Goal: Information Seeking & Learning: Find specific fact

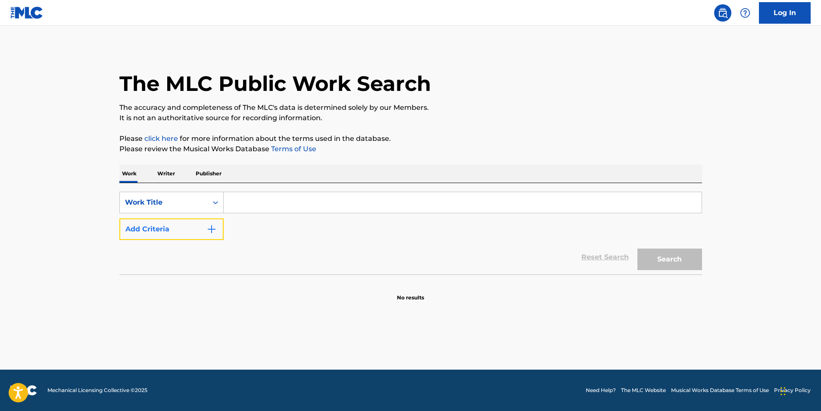
click at [148, 227] on button "Add Criteria" at bounding box center [171, 229] width 104 height 22
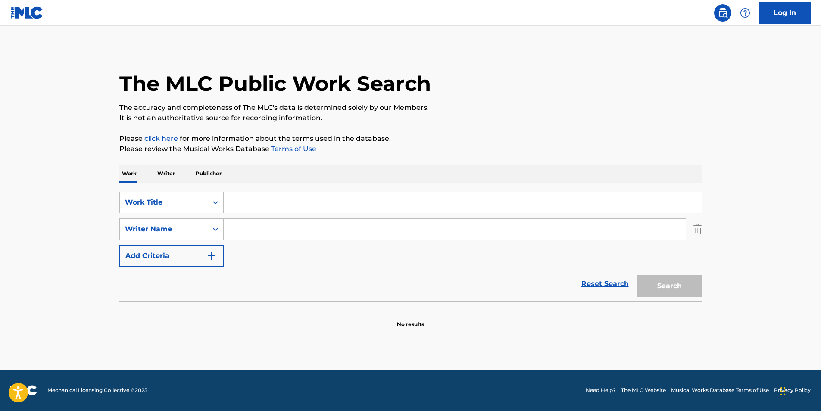
click at [331, 199] on input "Search Form" at bounding box center [463, 202] width 478 height 21
paste input "Extinction of Mankind"
type input "Extinction of Mankind"
click at [665, 293] on button "Search" at bounding box center [669, 286] width 65 height 22
click at [250, 233] on input "Search Form" at bounding box center [455, 229] width 462 height 21
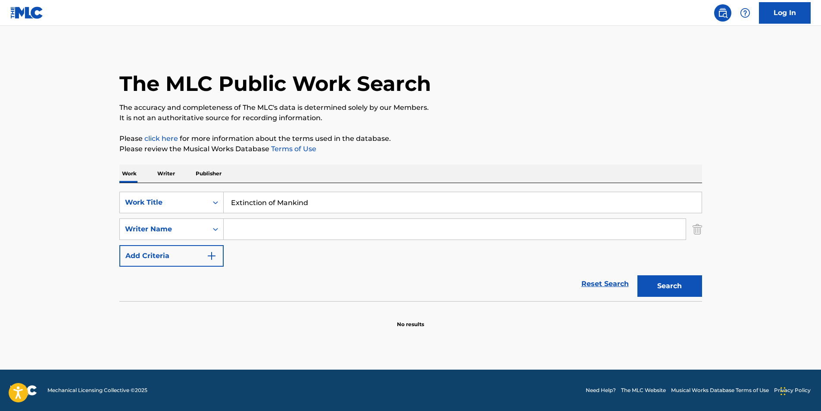
paste input "Mortician"
click at [671, 287] on button "Search" at bounding box center [669, 286] width 65 height 22
drag, startPoint x: 325, startPoint y: 240, endPoint x: 230, endPoint y: 244, distance: 95.3
click at [230, 244] on div "SearchWithCriteria46a3c828-d9ff-4095-885b-d60696c5cfa3 Work Title Extinction of…" at bounding box center [410, 229] width 583 height 75
click at [347, 230] on input "Mortician" at bounding box center [455, 229] width 462 height 21
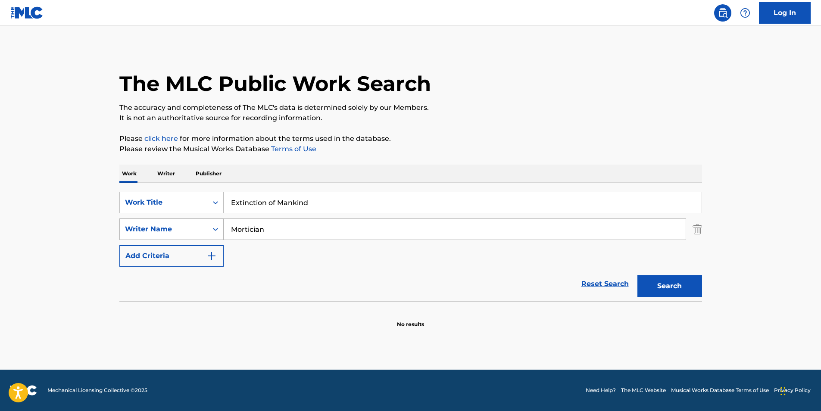
drag, startPoint x: 347, startPoint y: 230, endPoint x: 162, endPoint y: 230, distance: 185.3
click at [153, 227] on div "SearchWithCriteria14c95345-9cc1-4e40-a8ad-2aa283432155 Writer Name Mortician" at bounding box center [410, 229] width 583 height 22
paste input "[PERSON_NAME]"
type input "[PERSON_NAME]"
click at [596, 290] on link "Reset Search" at bounding box center [605, 284] width 56 height 19
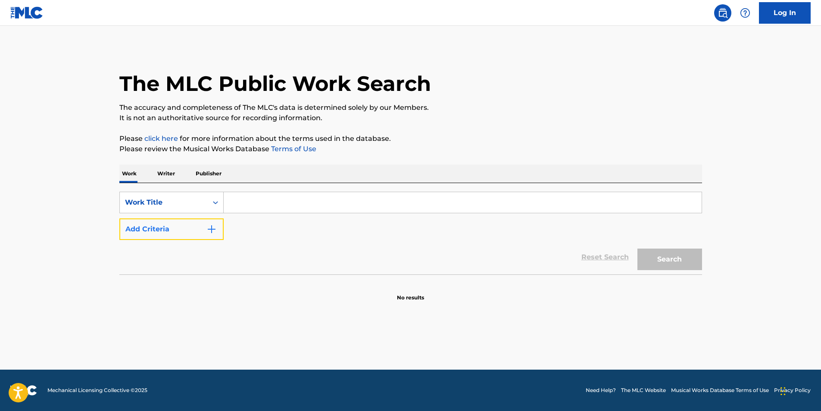
click at [186, 234] on button "Add Criteria" at bounding box center [171, 229] width 104 height 22
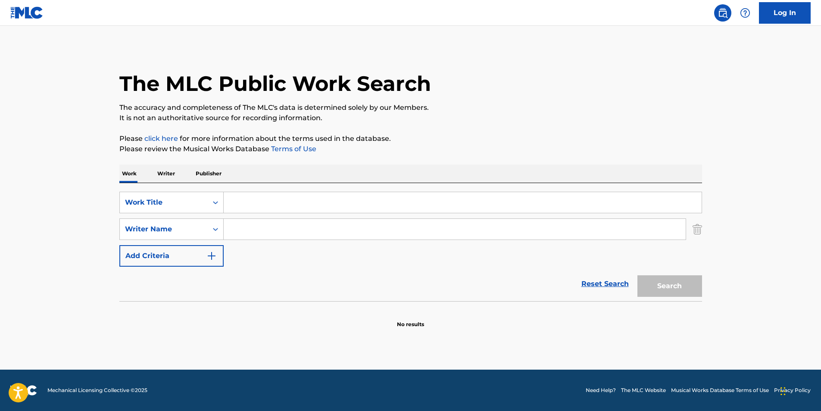
click at [251, 231] on input "Search Form" at bounding box center [455, 229] width 462 height 21
paste input "[PERSON_NAME]"
type input "[PERSON_NAME]"
click at [306, 213] on div "SearchWithCriteria46a3c828-d9ff-4095-885b-d60696c5cfa3 Work Title SearchWithCri…" at bounding box center [410, 229] width 583 height 75
drag, startPoint x: 304, startPoint y: 208, endPoint x: 450, endPoint y: 212, distance: 146.2
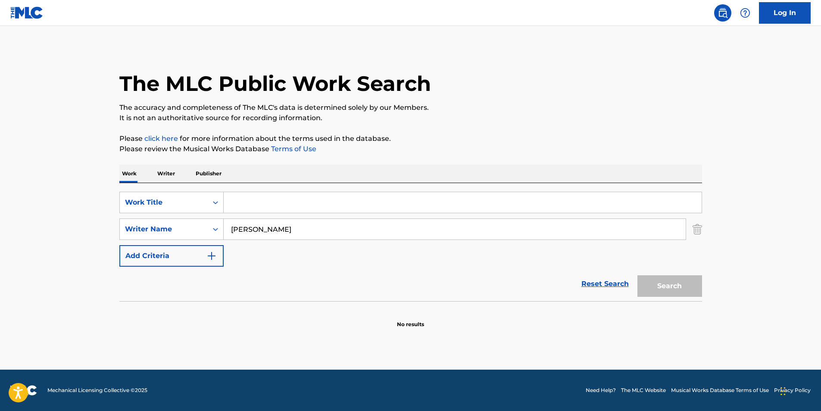
click at [304, 208] on input "Search Form" at bounding box center [463, 202] width 478 height 21
paste input "Extinction of Mankind"
click at [705, 294] on div "The MLC Public Work Search The accuracy and completeness of The MLC's data is d…" at bounding box center [410, 187] width 603 height 281
click at [649, 278] on button "Search" at bounding box center [669, 286] width 65 height 22
paste input "Words of the Dying Man"
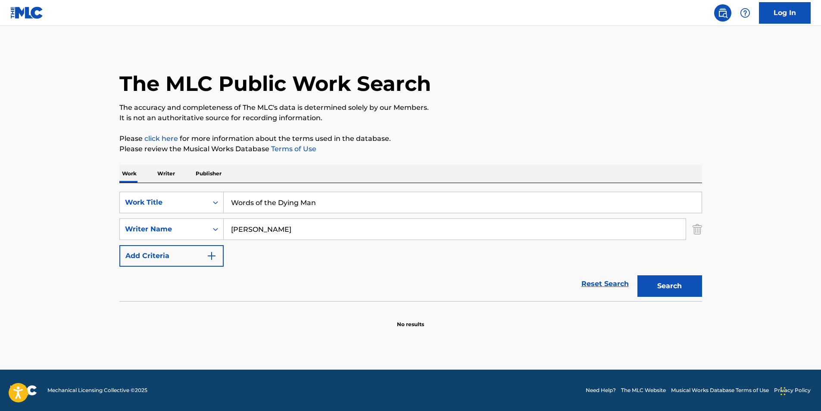
drag, startPoint x: 326, startPoint y: 203, endPoint x: 263, endPoint y: 236, distance: 71.5
click at [203, 213] on div "SearchWithCriteria46a3c828-d9ff-4095-885b-d60696c5cfa3 Work Title Words of the …" at bounding box center [410, 229] width 583 height 75
type input "Words of the Dying Man"
drag, startPoint x: 333, startPoint y: 238, endPoint x: 83, endPoint y: 235, distance: 249.5
click at [92, 237] on main "The MLC Public Work Search The accuracy and completeness of The MLC's data is d…" at bounding box center [410, 198] width 821 height 344
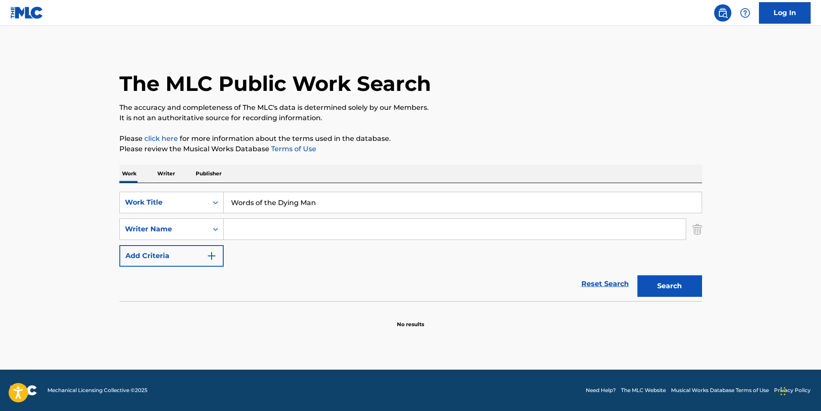
click at [644, 123] on p "It is not an authoritative source for recording information." at bounding box center [410, 118] width 583 height 10
click at [662, 284] on button "Search" at bounding box center [669, 286] width 65 height 22
click at [314, 225] on input "Search Form" at bounding box center [455, 229] width 462 height 21
paste input "[PERSON_NAME]"
type input "[PERSON_NAME]"
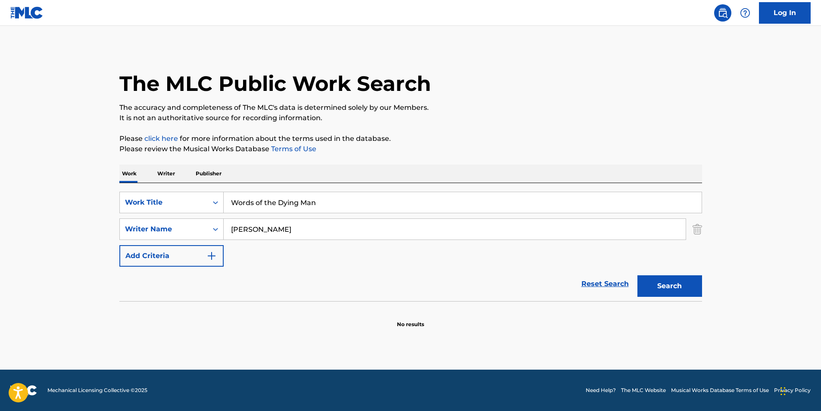
click at [637, 275] on button "Search" at bounding box center [669, 286] width 65 height 22
click at [662, 290] on button "Search" at bounding box center [669, 286] width 65 height 22
drag, startPoint x: 332, startPoint y: 200, endPoint x: 237, endPoint y: 202, distance: 94.8
click at [237, 202] on input "Words of the Dying Man" at bounding box center [463, 202] width 478 height 21
click at [315, 205] on input "Words of the Dying Man" at bounding box center [463, 202] width 478 height 21
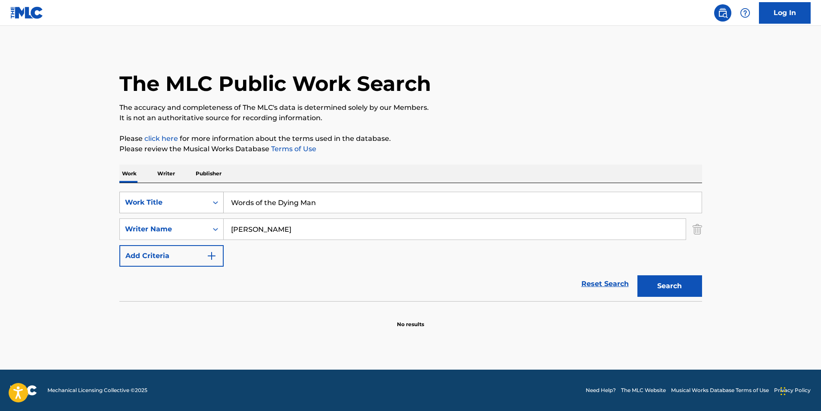
paste input "Guernica"
drag, startPoint x: 334, startPoint y: 206, endPoint x: 211, endPoint y: 209, distance: 122.8
click at [211, 209] on div "SearchWithCriteria46a3c828-d9ff-4095-885b-d60696c5cfa3 Work Title Words of the …" at bounding box center [410, 203] width 583 height 22
type input "Guernica"
drag, startPoint x: 355, startPoint y: 231, endPoint x: 64, endPoint y: 237, distance: 290.9
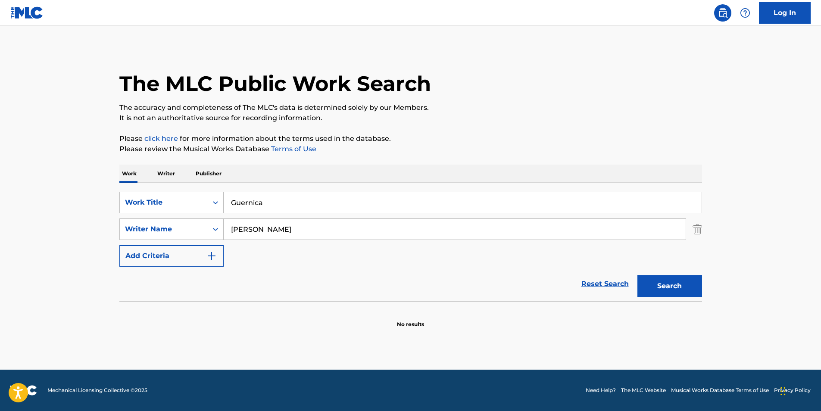
click at [74, 237] on main "The MLC Public Work Search The accuracy and completeness of The MLC's data is d…" at bounding box center [410, 198] width 821 height 344
click at [637, 275] on button "Search" at bounding box center [669, 286] width 65 height 22
paste input "Sachpazidis Christos"
type input "Sachpazidis Christos"
click at [637, 275] on button "Search" at bounding box center [669, 286] width 65 height 22
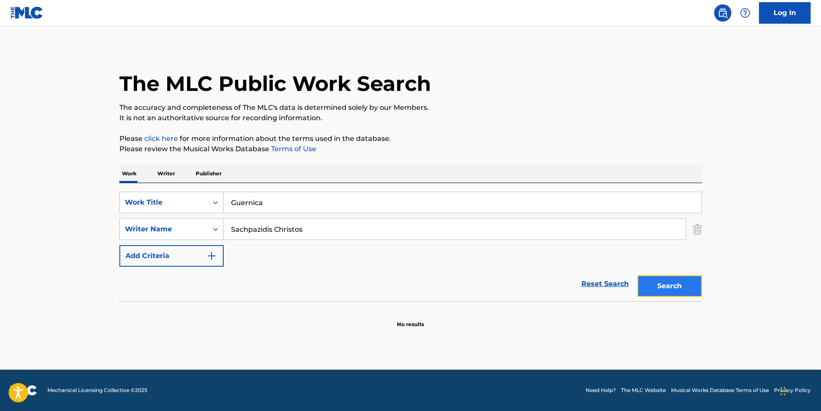
click at [651, 288] on button "Search" at bounding box center [669, 286] width 65 height 22
click at [658, 284] on button "Search" at bounding box center [669, 286] width 65 height 22
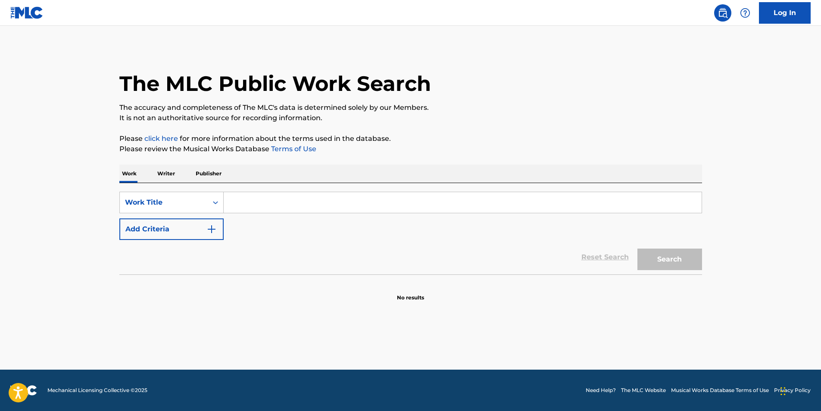
click at [303, 202] on input "Search Form" at bounding box center [463, 202] width 478 height 21
paste input "Guernica"
type input "Guernica"
click at [637, 249] on button "Search" at bounding box center [669, 260] width 65 height 22
click at [202, 225] on button "Add Criteria" at bounding box center [171, 229] width 104 height 22
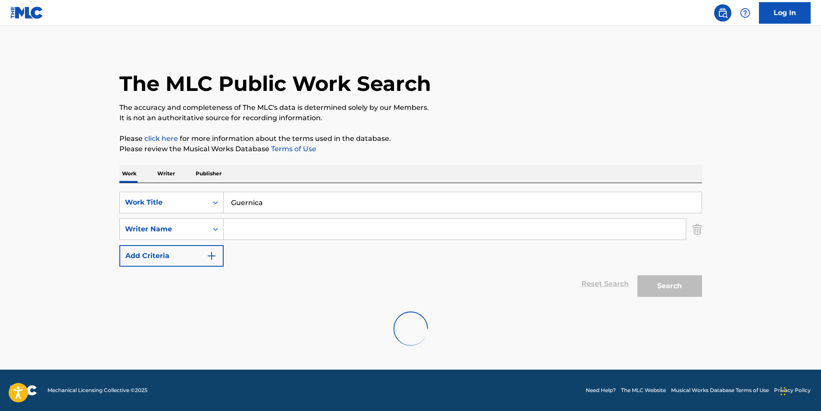
click at [431, 357] on main "The MLC Public Work Search The accuracy and completeness of The MLC's data is d…" at bounding box center [410, 198] width 821 height 344
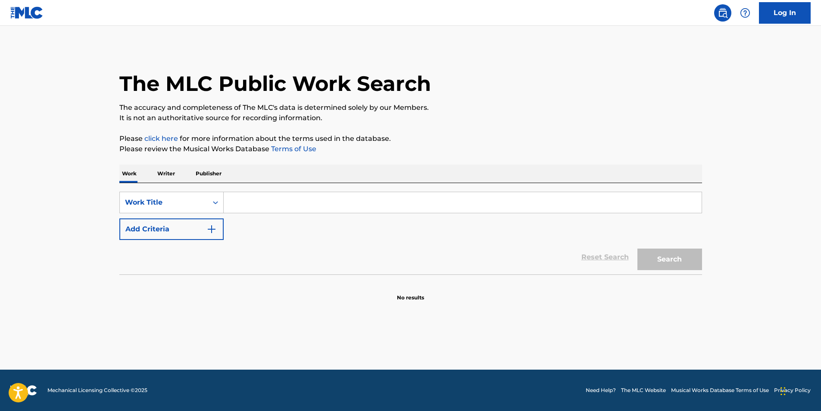
click at [261, 190] on div "SearchWithCriteriaa699a264-7f7b-4b3f-b2e9-77c76aedec0b Work Title Add Criteria …" at bounding box center [410, 228] width 583 height 91
click at [257, 198] on input "Search Form" at bounding box center [463, 202] width 478 height 21
paste input "Guernica"
click at [637, 249] on button "Search" at bounding box center [669, 260] width 65 height 22
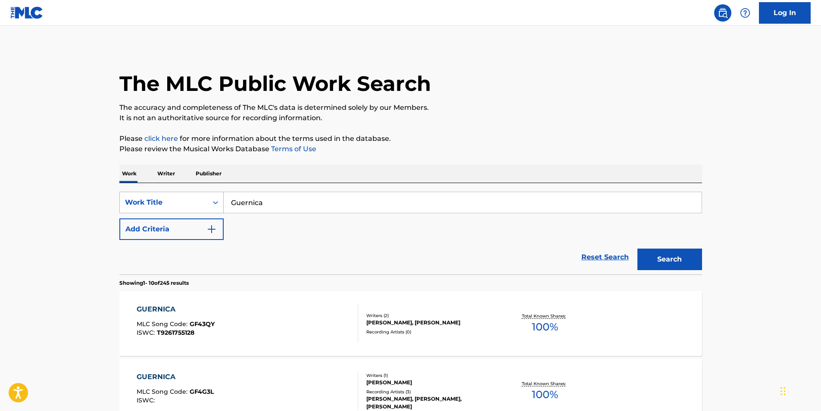
drag, startPoint x: 282, startPoint y: 210, endPoint x: 181, endPoint y: 209, distance: 100.4
click at [188, 206] on div "SearchWithCriteriaa699a264-7f7b-4b3f-b2e9-77c76aedec0b Work Title Guernica" at bounding box center [410, 203] width 583 height 22
paste input "Extinction of Mankind"
type input "Extinction of Mankind"
click at [184, 229] on button "Add Criteria" at bounding box center [171, 229] width 104 height 22
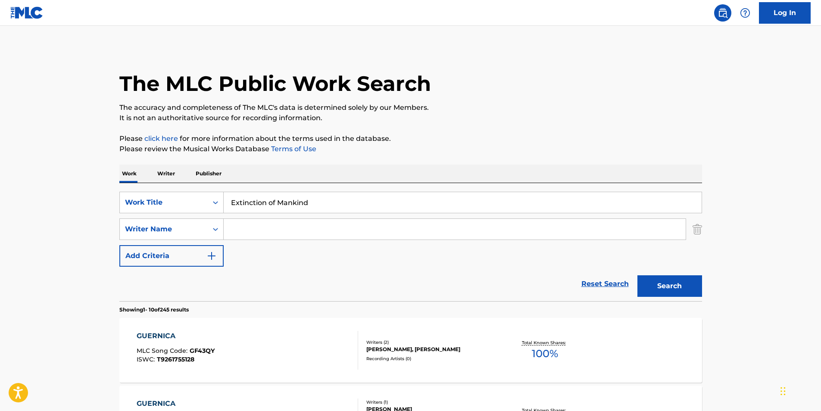
click at [312, 238] on input "Search Form" at bounding box center [455, 229] width 462 height 21
paste input "Mortician"
click at [637, 275] on button "Search" at bounding box center [669, 286] width 65 height 22
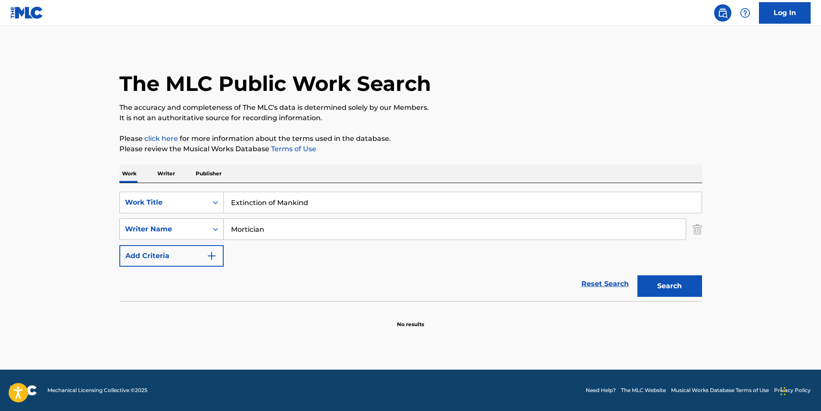
drag, startPoint x: 314, startPoint y: 234, endPoint x: 207, endPoint y: 234, distance: 106.9
click at [207, 234] on div "SearchWithCriteriacf23d1c4-376f-4bcb-80fc-038175116e7b Writer Name Mortician" at bounding box center [410, 229] width 583 height 22
paste input "[PERSON_NAME]"
click at [656, 276] on button "Search" at bounding box center [669, 286] width 65 height 22
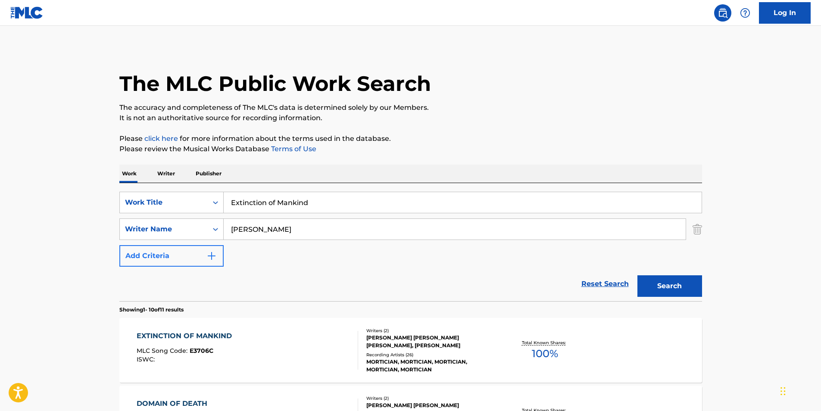
drag, startPoint x: 303, startPoint y: 234, endPoint x: 178, endPoint y: 248, distance: 126.2
click at [178, 248] on div "SearchWithCriteriaa699a264-7f7b-4b3f-b2e9-77c76aedec0b Work Title Extinction of…" at bounding box center [410, 229] width 583 height 75
paste input "[PERSON_NAME]"
type input "[PERSON_NAME]"
click at [654, 290] on button "Search" at bounding box center [669, 286] width 65 height 22
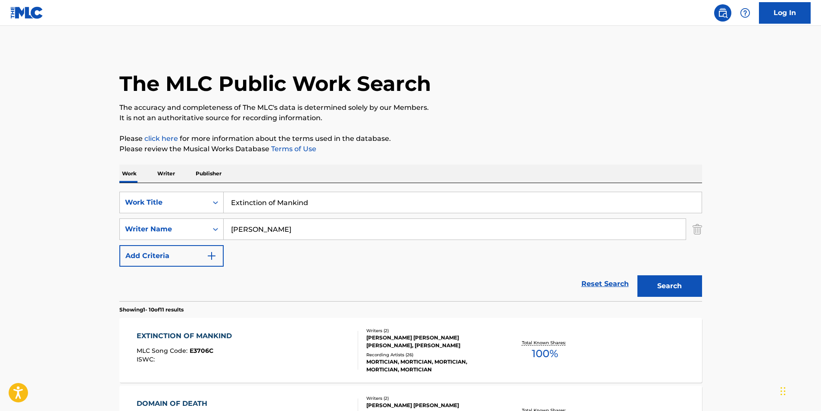
click at [188, 338] on div "EXTINCTION OF MANKIND" at bounding box center [187, 336] width 100 height 10
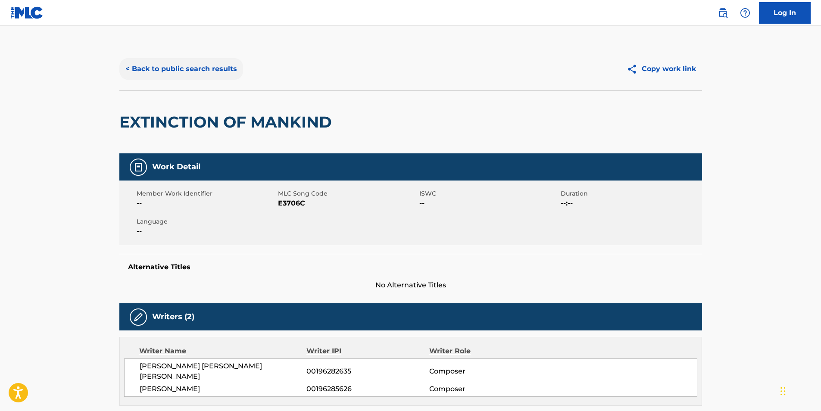
click at [158, 75] on button "< Back to public search results" at bounding box center [181, 69] width 124 height 22
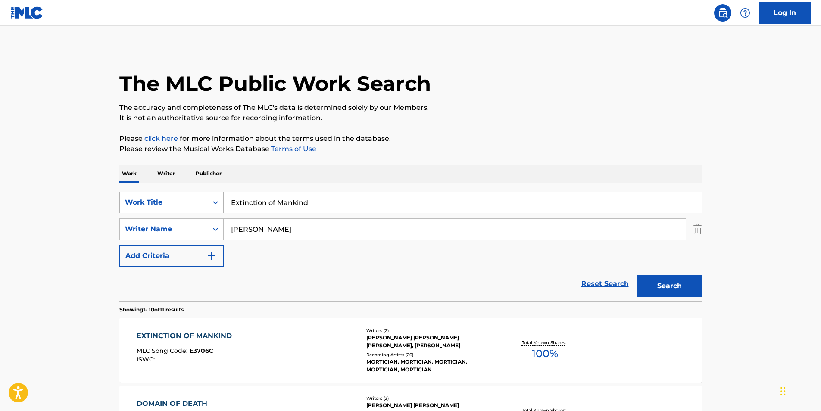
drag, startPoint x: 318, startPoint y: 197, endPoint x: 151, endPoint y: 205, distance: 167.8
click at [151, 205] on div "SearchWithCriteriaa699a264-7f7b-4b3f-b2e9-77c76aedec0b Work Title Extinction of…" at bounding box center [410, 203] width 583 height 22
paste input "Words of the Dying Man"
type input "Words of the Dying Man"
drag, startPoint x: 315, startPoint y: 231, endPoint x: 170, endPoint y: 236, distance: 145.7
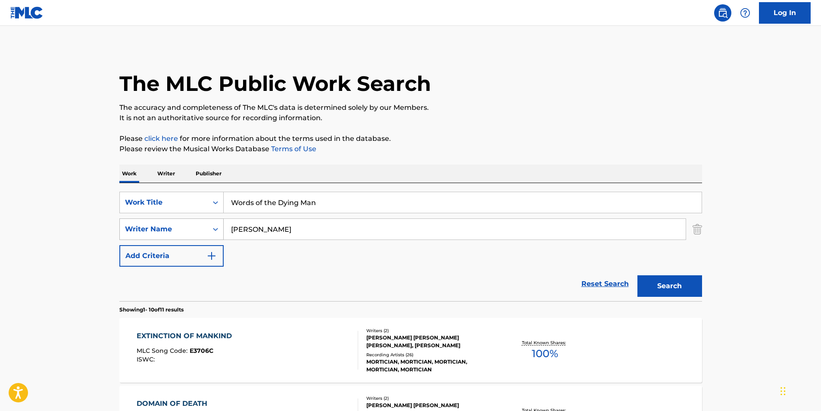
click at [170, 236] on div "SearchWithCriteriacf23d1c4-376f-4bcb-80fc-038175116e7b Writer Name [PERSON_NAME]" at bounding box center [410, 229] width 583 height 22
paste input "[PERSON_NAME]"
click at [677, 286] on button "Search" at bounding box center [669, 286] width 65 height 22
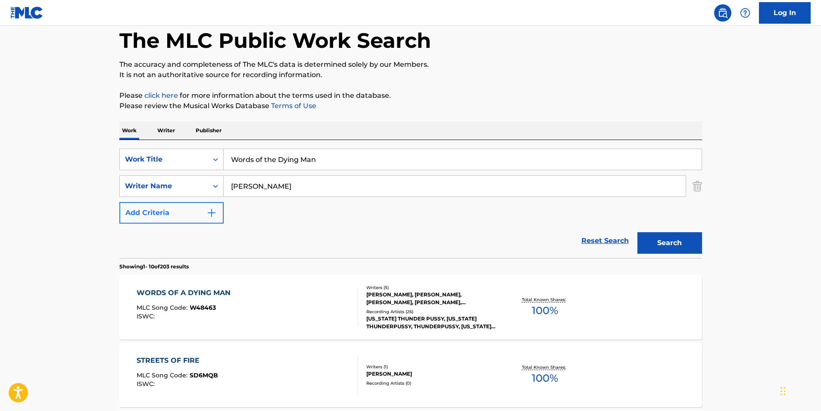
drag, startPoint x: 286, startPoint y: 194, endPoint x: 165, endPoint y: 205, distance: 122.0
click at [165, 205] on div "SearchWithCriteriaa699a264-7f7b-4b3f-b2e9-77c76aedec0b Work Title Words of the …" at bounding box center [410, 186] width 583 height 75
paste input "[PERSON_NAME]"
click at [681, 254] on div "Search" at bounding box center [667, 241] width 69 height 34
click at [680, 245] on button "Search" at bounding box center [669, 243] width 65 height 22
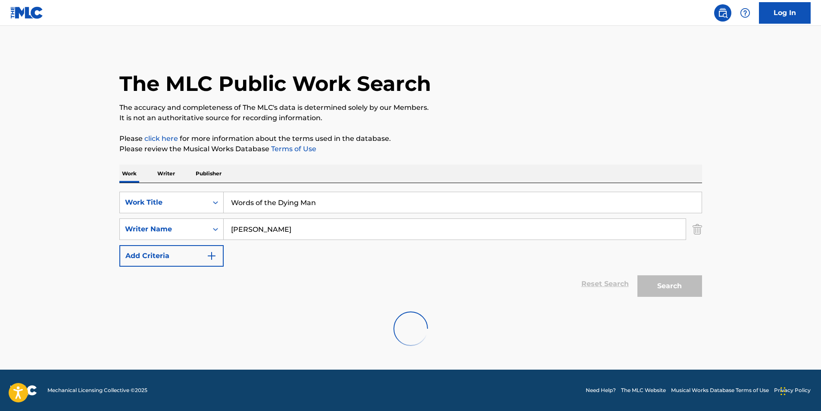
scroll to position [0, 0]
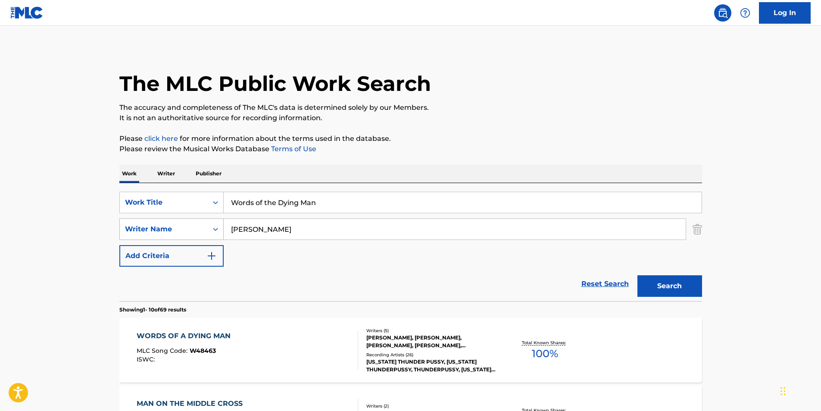
drag, startPoint x: 315, startPoint y: 233, endPoint x: 175, endPoint y: 237, distance: 139.7
click at [175, 237] on div "SearchWithCriteriacf23d1c4-376f-4bcb-80fc-038175116e7b Writer Name [PERSON_NAME]" at bounding box center [410, 229] width 583 height 22
paste input "[PERSON_NAME]"
click at [665, 280] on button "Search" at bounding box center [669, 286] width 65 height 22
drag, startPoint x: 296, startPoint y: 234, endPoint x: 194, endPoint y: 246, distance: 102.0
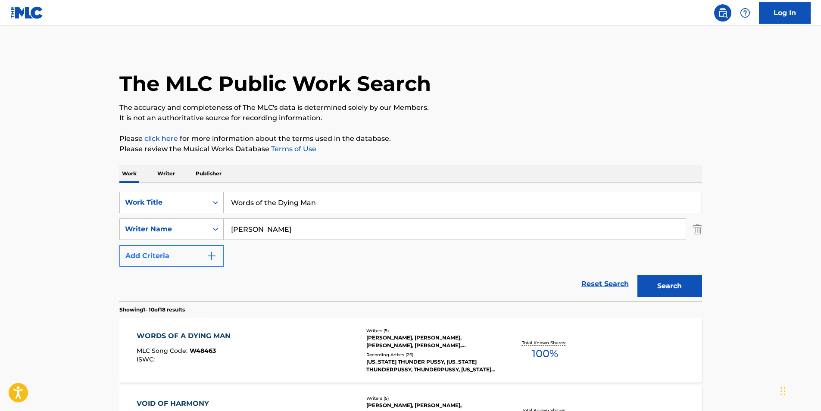
click at [194, 246] on div "SearchWithCriteriaa699a264-7f7b-4b3f-b2e9-77c76aedec0b Work Title Words of the …" at bounding box center [410, 229] width 583 height 75
paste input "[PERSON_NAME]"
click at [661, 283] on button "Search" at bounding box center [669, 286] width 65 height 22
drag, startPoint x: 289, startPoint y: 223, endPoint x: 176, endPoint y: 235, distance: 113.5
click at [176, 235] on div "SearchWithCriteriacf23d1c4-376f-4bcb-80fc-038175116e7b Writer Name [PERSON_NAME]" at bounding box center [410, 229] width 583 height 22
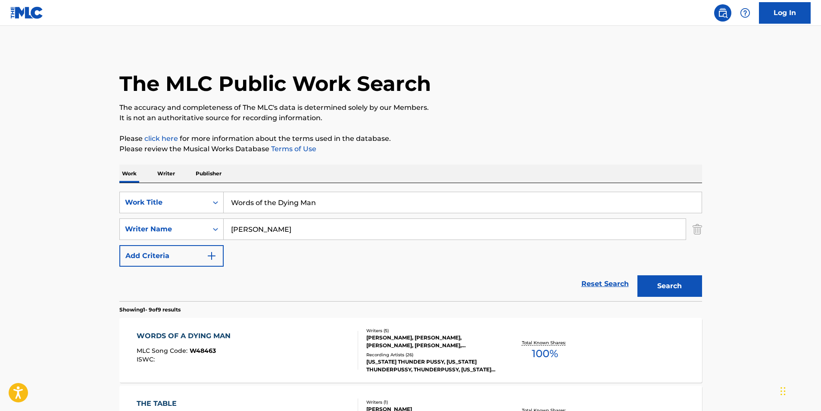
paste input "[PERSON_NAME]"
type input "[PERSON_NAME]"
click at [668, 277] on button "Search" at bounding box center [669, 286] width 65 height 22
click at [190, 343] on div "WORDS OF A DYING MAN MLC Song Code : W48463 ISWC :" at bounding box center [186, 350] width 98 height 39
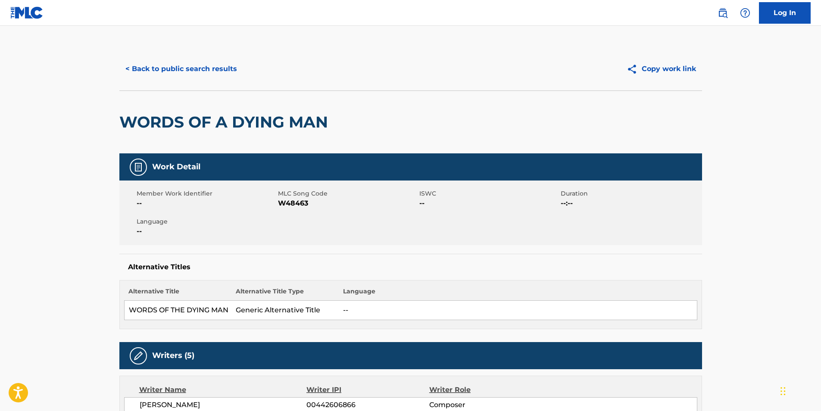
click at [161, 82] on div "< Back to public search results Copy work link" at bounding box center [410, 68] width 583 height 43
click at [161, 74] on button "< Back to public search results" at bounding box center [181, 69] width 124 height 22
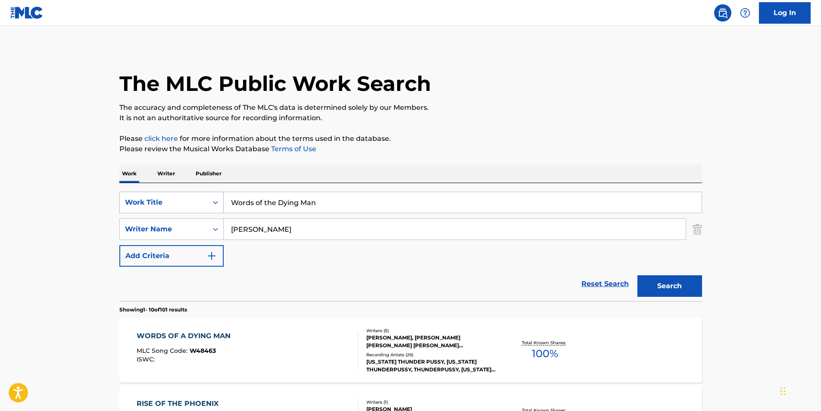
paste input "Guernica"
drag, startPoint x: 318, startPoint y: 200, endPoint x: 193, endPoint y: 205, distance: 124.7
click at [193, 205] on div "SearchWithCriteriaa699a264-7f7b-4b3f-b2e9-77c76aedec0b Work Title Guernica" at bounding box center [410, 203] width 583 height 22
type input "Guernica"
drag, startPoint x: 305, startPoint y: 229, endPoint x: 220, endPoint y: 252, distance: 87.6
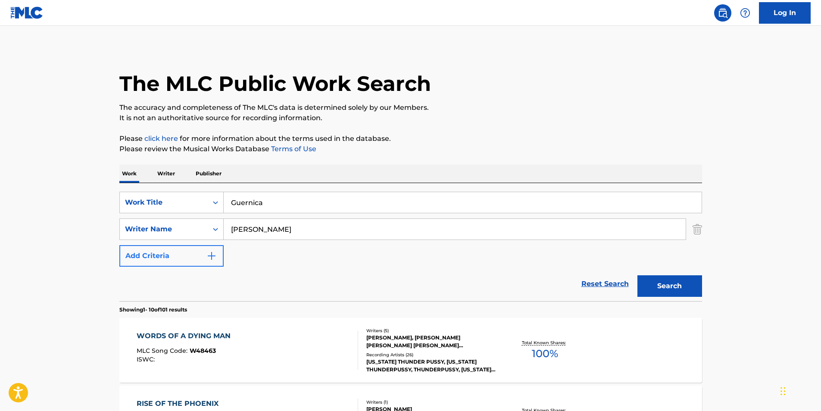
click at [202, 238] on div "SearchWithCriteriacf23d1c4-376f-4bcb-80fc-038175116e7b Writer Name [PERSON_NAME]" at bounding box center [410, 229] width 583 height 22
paste input "[PERSON_NAME]"
click at [672, 290] on button "Search" at bounding box center [669, 286] width 65 height 22
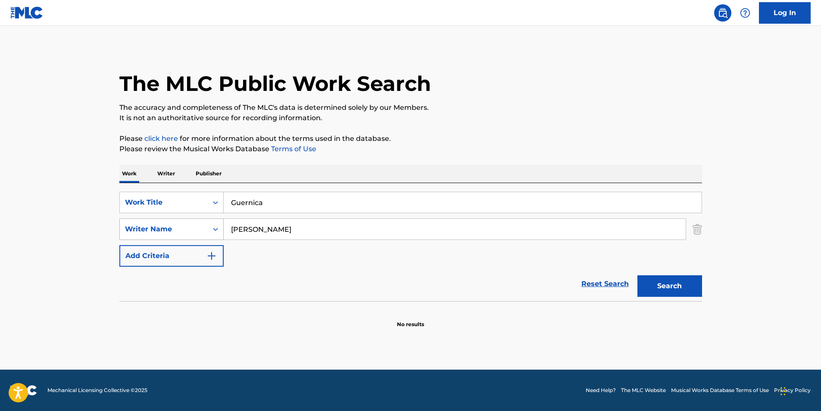
drag, startPoint x: 272, startPoint y: 231, endPoint x: 203, endPoint y: 232, distance: 68.5
click at [203, 232] on div "SearchWithCriteriacf23d1c4-376f-4bcb-80fc-038175116e7b Writer Name [PERSON_NAME]" at bounding box center [410, 229] width 583 height 22
paste input "Terents Bilai"
click at [673, 287] on button "Search" at bounding box center [669, 286] width 65 height 22
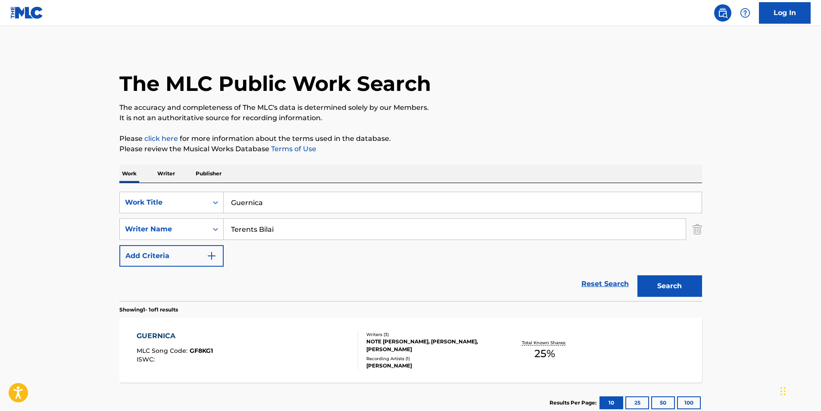
drag, startPoint x: 302, startPoint y: 225, endPoint x: 238, endPoint y: 221, distance: 63.5
click at [203, 224] on div "SearchWithCriteriacf23d1c4-376f-4bcb-80fc-038175116e7b Writer Name [PERSON_NAME]" at bounding box center [410, 229] width 583 height 22
paste input "Note [PERSON_NAME]"
click at [665, 282] on button "Search" at bounding box center [669, 286] width 65 height 22
drag, startPoint x: 307, startPoint y: 228, endPoint x: 148, endPoint y: 225, distance: 158.6
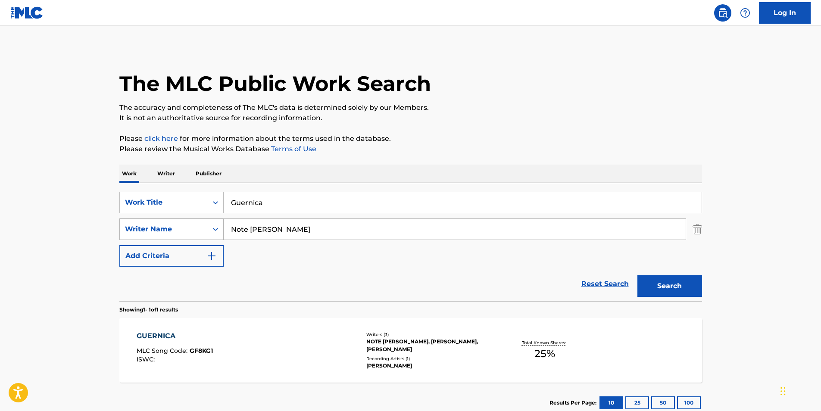
click at [148, 225] on div "SearchWithCriteriacf23d1c4-376f-4bcb-80fc-038175116e7b Writer Name Note [PERSON…" at bounding box center [410, 229] width 583 height 22
paste input "Sachpazidis [DEMOGRAPHIC_DATA]"
type input "Sachpazidis Christos"
click at [690, 295] on button "Search" at bounding box center [669, 286] width 65 height 22
click at [345, 338] on div "GUERNICA MLC Song Code : GF8KG1 ISWC :" at bounding box center [248, 350] width 222 height 39
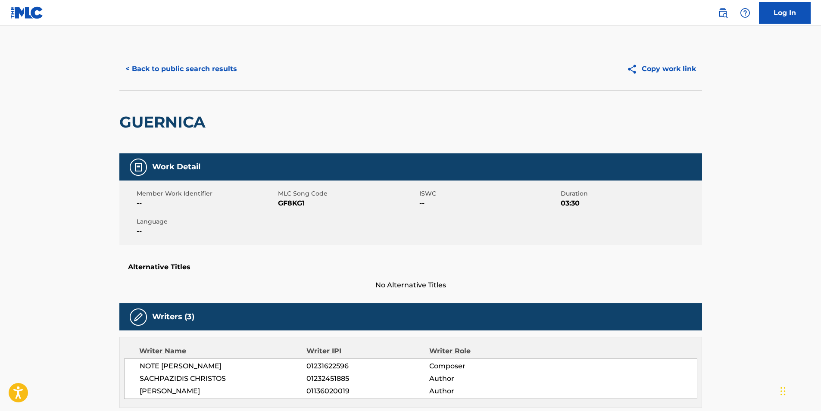
click at [176, 53] on div "< Back to public search results Copy work link" at bounding box center [410, 68] width 583 height 43
click at [173, 72] on button "< Back to public search results" at bounding box center [181, 69] width 124 height 22
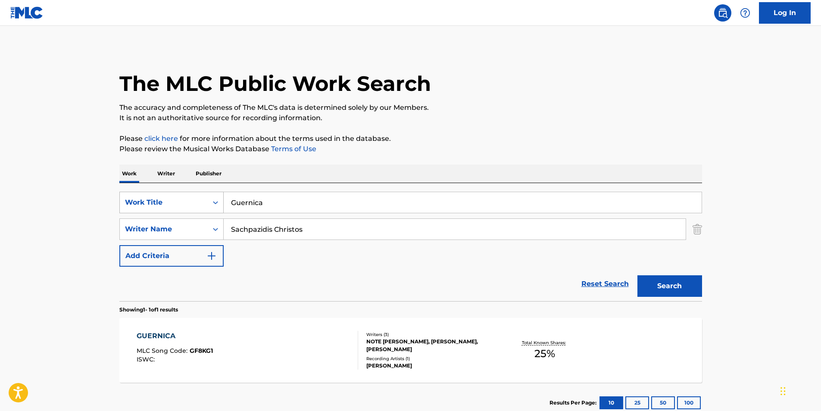
drag, startPoint x: 272, startPoint y: 198, endPoint x: 147, endPoint y: 201, distance: 124.6
click at [148, 200] on div "SearchWithCriteriaa699a264-7f7b-4b3f-b2e9-77c76aedec0b Work Title Guernica" at bounding box center [410, 203] width 583 height 22
paste input "Knock Knock"
type input "Knock Knock"
paste input "[PERSON_NAME]"
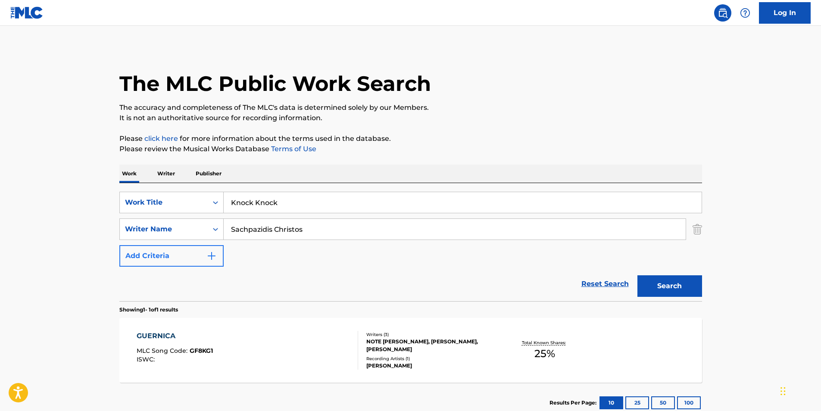
drag, startPoint x: 356, startPoint y: 233, endPoint x: 219, endPoint y: 249, distance: 138.4
click at [215, 250] on div "SearchWithCriteriaa699a264-7f7b-4b3f-b2e9-77c76aedec0b Work Title Knock Knock S…" at bounding box center [410, 229] width 583 height 75
click at [667, 288] on button "Search" at bounding box center [669, 286] width 65 height 22
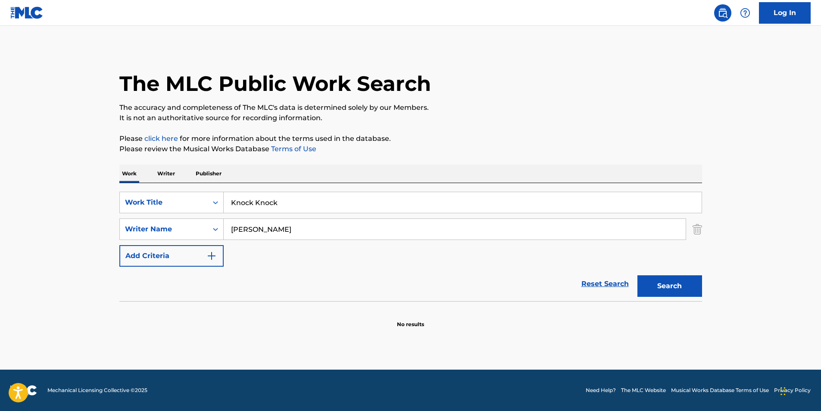
paste input "[PERSON_NAME]"
click at [678, 278] on button "Search" at bounding box center [669, 286] width 65 height 22
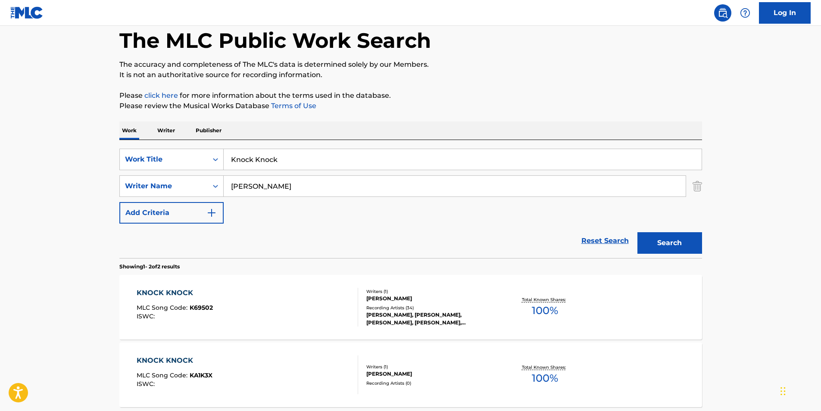
scroll to position [86, 0]
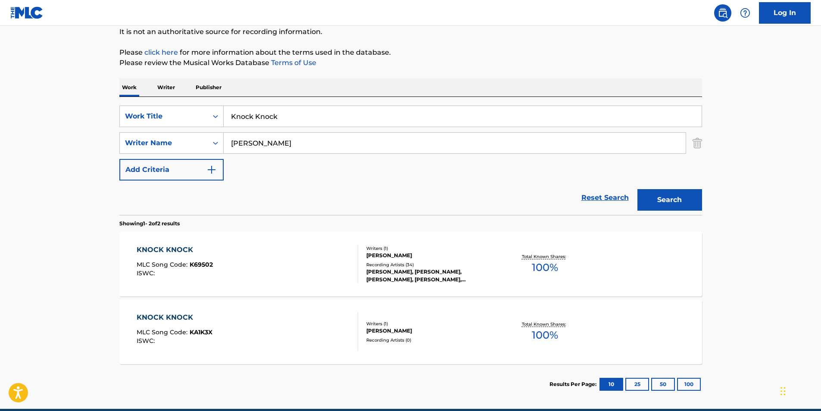
drag, startPoint x: 285, startPoint y: 145, endPoint x: 88, endPoint y: 145, distance: 196.9
click at [89, 145] on main "The MLC Public Work Search The accuracy and completeness of The MLC's data is d…" at bounding box center [410, 174] width 821 height 469
click at [637, 189] on button "Search" at bounding box center [669, 200] width 65 height 22
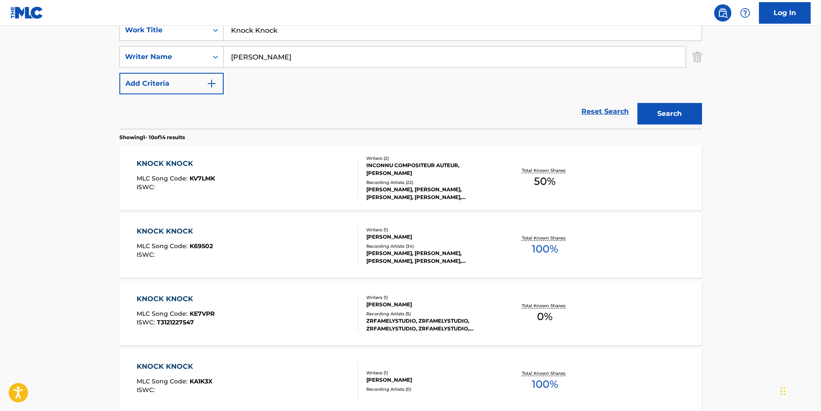
scroll to position [43, 0]
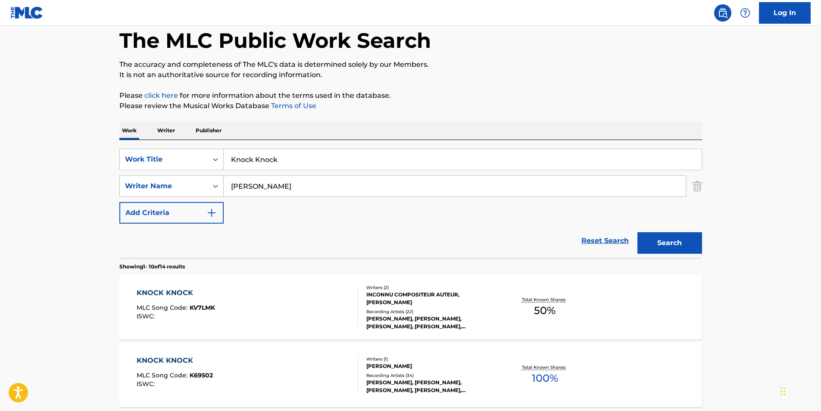
drag, startPoint x: 278, startPoint y: 186, endPoint x: 469, endPoint y: 209, distance: 192.3
click at [187, 207] on div "SearchWithCriteriaa699a264-7f7b-4b3f-b2e9-77c76aedec0b Work Title Knock Knock S…" at bounding box center [410, 186] width 583 height 75
paste input "[PERSON_NAME]"
type input "[PERSON_NAME]"
click at [688, 250] on button "Search" at bounding box center [669, 243] width 65 height 22
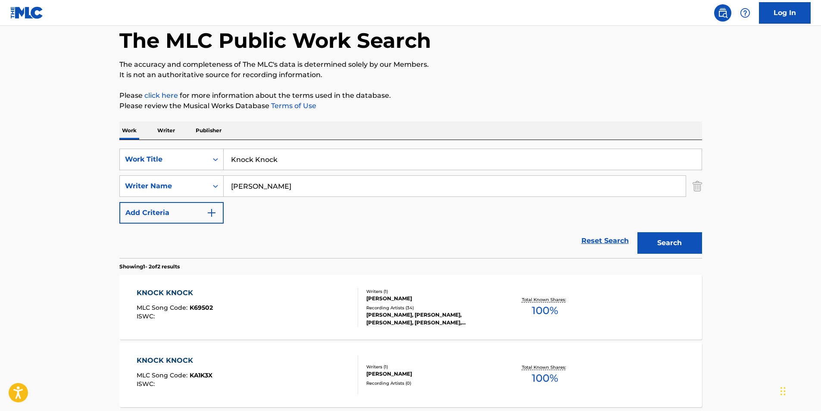
scroll to position [125, 0]
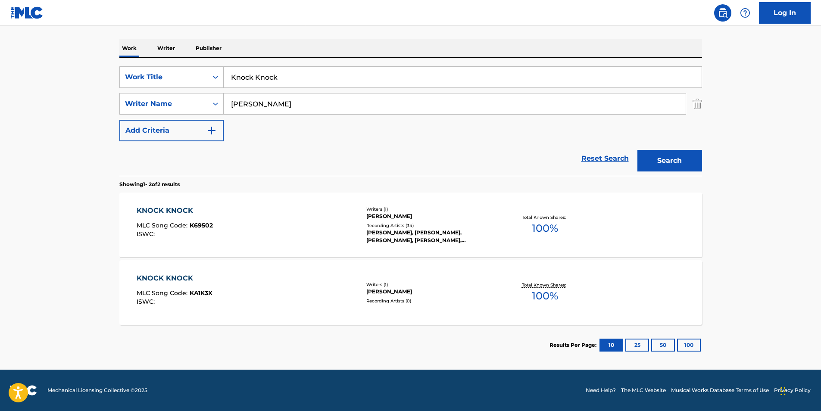
click at [166, 244] on div "KNOCK KNOCK MLC Song Code : K69502 ISWC : Writers ( 1 ) [PERSON_NAME] Recording…" at bounding box center [410, 225] width 583 height 65
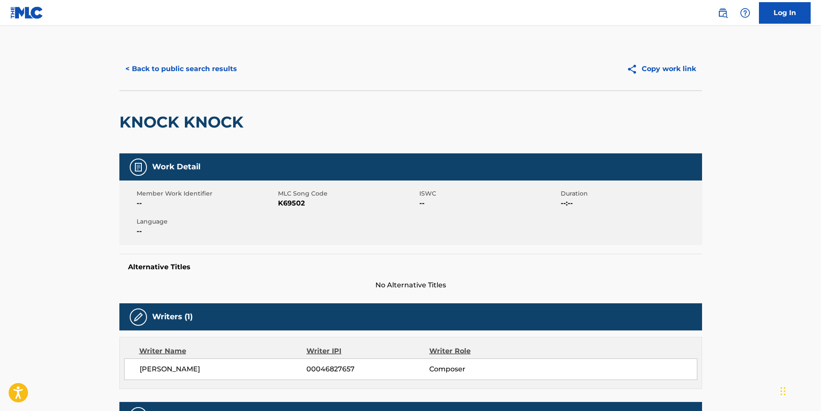
click at [299, 204] on span "K69502" at bounding box center [347, 203] width 139 height 10
copy span "K69502"
click at [213, 75] on button "< Back to public search results" at bounding box center [181, 69] width 124 height 22
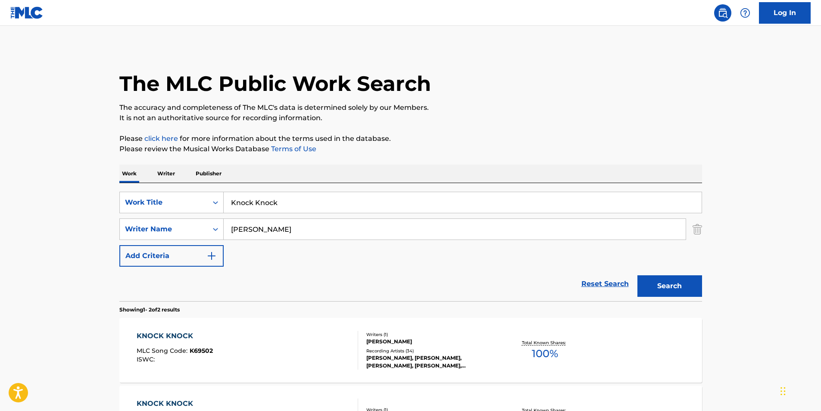
scroll to position [76, 0]
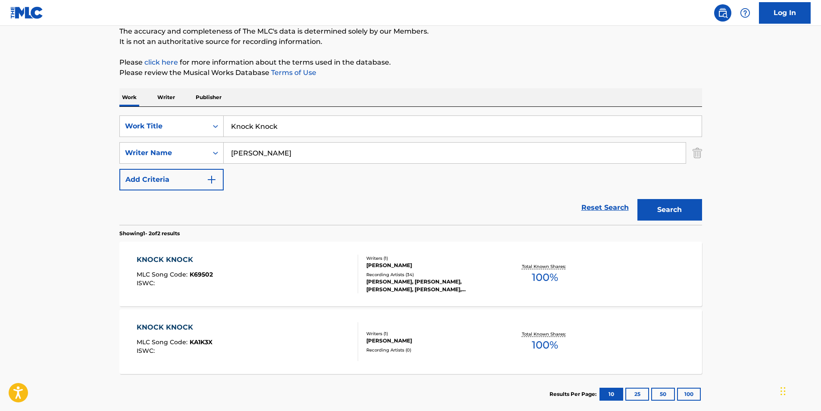
click at [204, 343] on span "KA1K3X" at bounding box center [201, 342] width 23 height 8
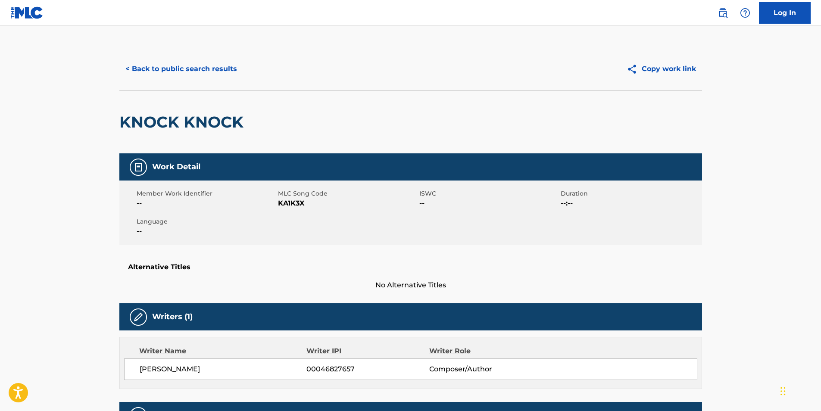
click at [283, 203] on span "KA1K3X" at bounding box center [347, 203] width 139 height 10
copy span "KA1K3X"
click at [192, 70] on button "< Back to public search results" at bounding box center [181, 69] width 124 height 22
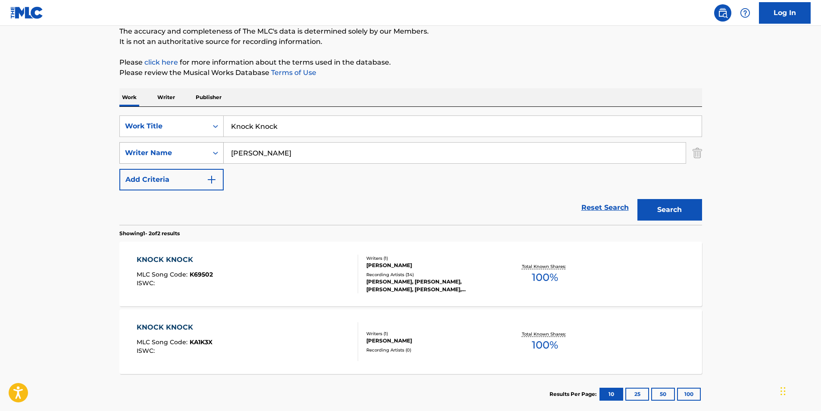
paste input "INNY (feat. [GEOGRAPHIC_DATA])"
drag, startPoint x: 338, startPoint y: 126, endPoint x: 181, endPoint y: 146, distance: 158.9
click at [181, 146] on div "SearchWithCriteriaa699a264-7f7b-4b3f-b2e9-77c76aedec0b Work Title Knock Knock S…" at bounding box center [410, 152] width 583 height 75
type input "INNY (feat. [GEOGRAPHIC_DATA])"
paste input "[PERSON_NAME]"
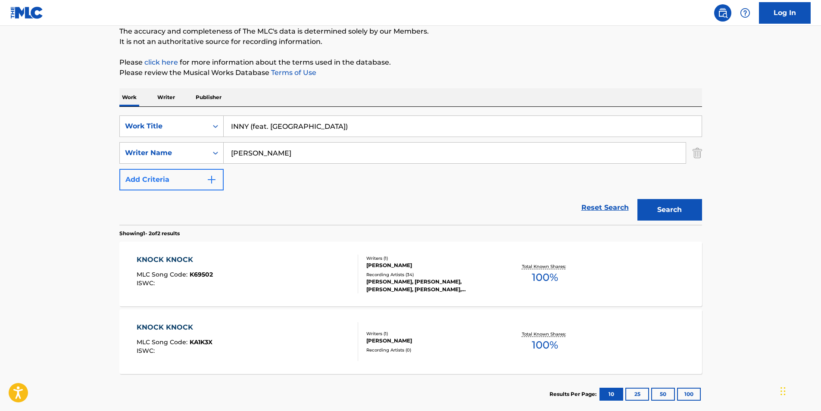
drag, startPoint x: 357, startPoint y: 157, endPoint x: 203, endPoint y: 170, distance: 155.3
click at [203, 170] on div "SearchWithCriteriaa699a264-7f7b-4b3f-b2e9-77c76aedec0b Work Title INNY (feat. C…" at bounding box center [410, 152] width 583 height 75
click at [683, 208] on button "Search" at bounding box center [669, 210] width 65 height 22
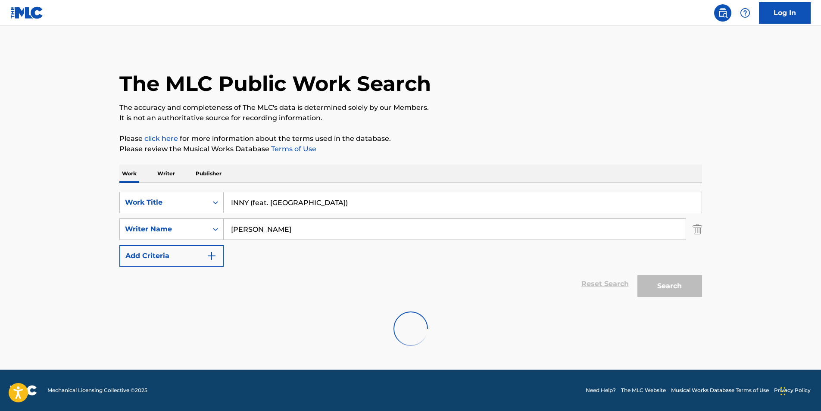
scroll to position [0, 0]
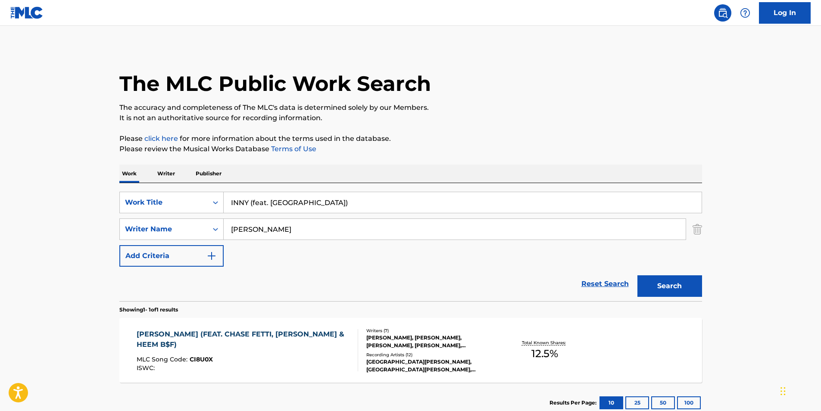
paste input "[PERSON_NAME] [PERSON_NAME]"
click at [652, 281] on button "Search" at bounding box center [669, 286] width 65 height 22
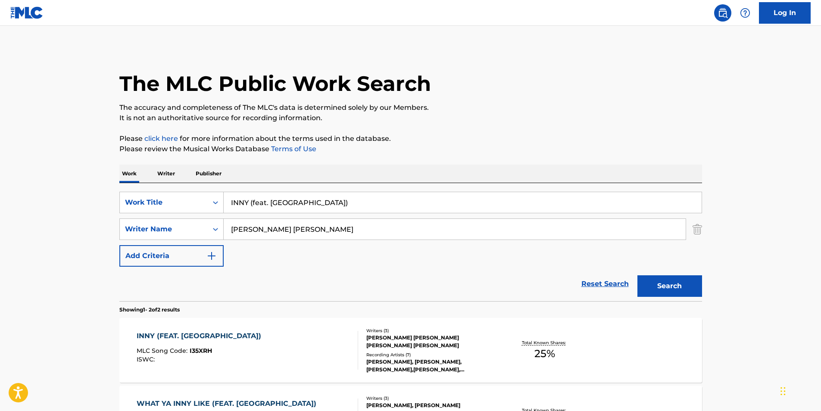
drag, startPoint x: 329, startPoint y: 230, endPoint x: 370, endPoint y: 246, distance: 43.5
click at [220, 246] on div "SearchWithCriteriaa699a264-7f7b-4b3f-b2e9-77c76aedec0b Work Title INNY (feat. C…" at bounding box center [410, 229] width 583 height 75
paste input "[PERSON_NAME]"
type input "[PERSON_NAME]"
click at [677, 283] on button "Search" at bounding box center [669, 286] width 65 height 22
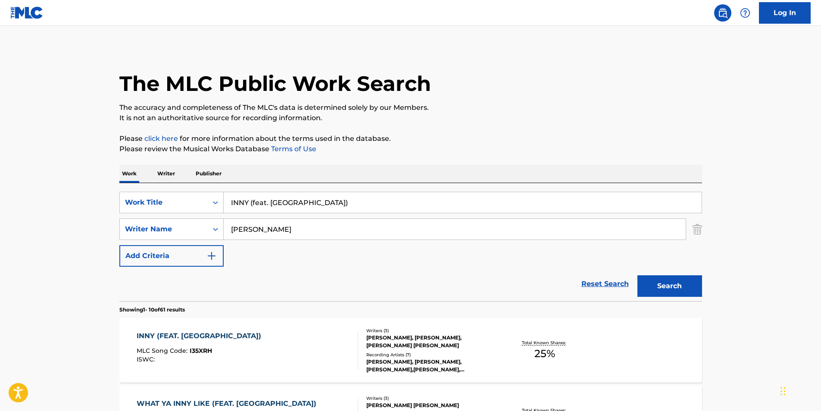
drag, startPoint x: 250, startPoint y: 202, endPoint x: 380, endPoint y: 208, distance: 130.3
click at [380, 208] on input "INNY (feat. [GEOGRAPHIC_DATA])" at bounding box center [463, 202] width 478 height 21
type input "INNY"
drag, startPoint x: 515, startPoint y: 153, endPoint x: 535, endPoint y: 150, distance: 19.6
click at [515, 153] on p "Please review the Musical Works Database Terms of Use" at bounding box center [410, 149] width 583 height 10
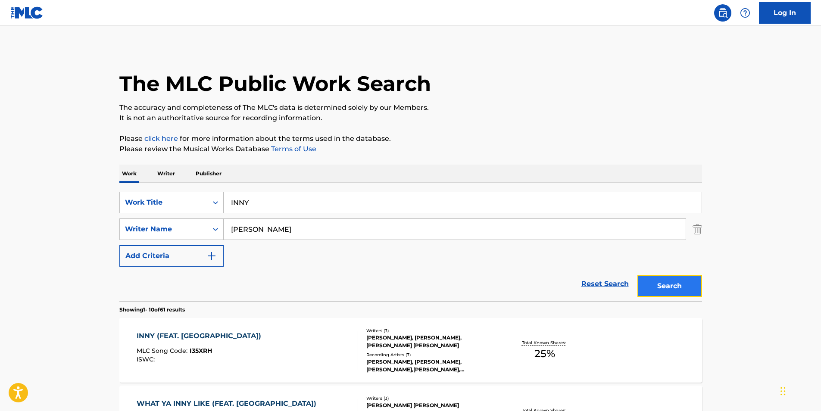
click at [685, 292] on button "Search" at bounding box center [669, 286] width 65 height 22
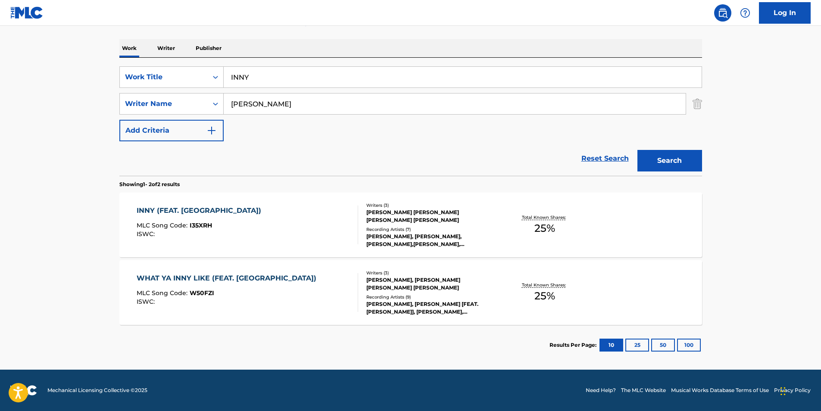
paste input "[PERSON_NAME]"
drag, startPoint x: 271, startPoint y: 105, endPoint x: 343, endPoint y: 106, distance: 72.4
click at [169, 117] on div "SearchWithCriteriaa699a264-7f7b-4b3f-b2e9-77c76aedec0b Work Title INNY SearchWi…" at bounding box center [410, 103] width 583 height 75
type input "[PERSON_NAME]"
click at [668, 167] on button "Search" at bounding box center [669, 161] width 65 height 22
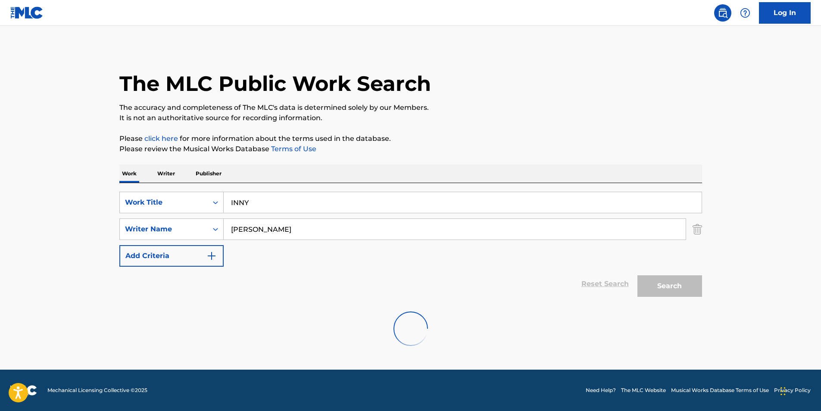
scroll to position [0, 0]
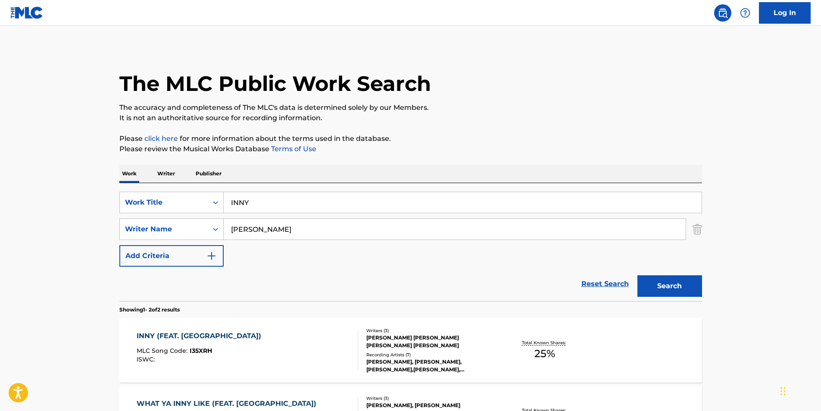
click at [262, 359] on div "INNY (FEAT. CHELLO) MLC Song Code : I35XRH ISWC :" at bounding box center [248, 350] width 222 height 39
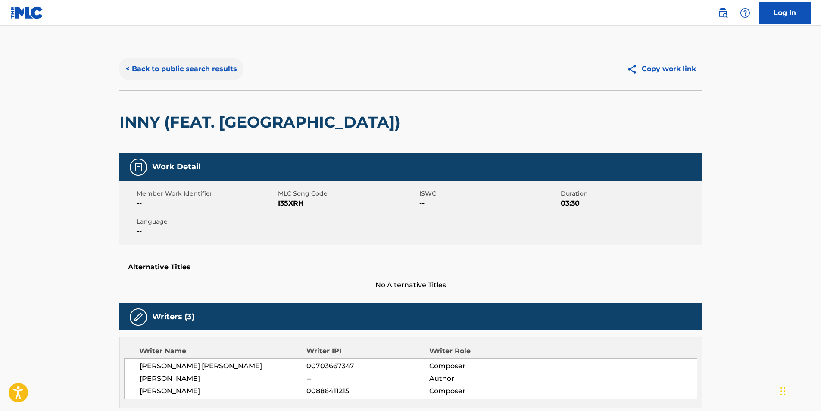
click at [147, 73] on button "< Back to public search results" at bounding box center [181, 69] width 124 height 22
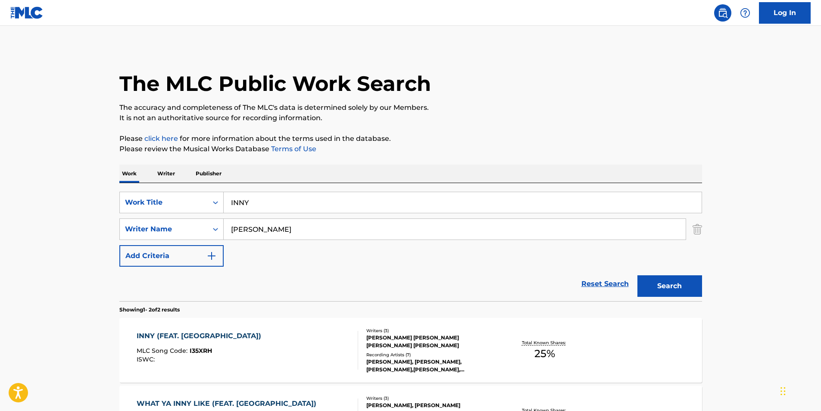
drag, startPoint x: 271, startPoint y: 201, endPoint x: 129, endPoint y: 213, distance: 142.3
click at [131, 214] on div "SearchWithCriteriaa699a264-7f7b-4b3f-b2e9-77c76aedec0b Work Title INNY SearchWi…" at bounding box center [410, 229] width 583 height 75
paste input "[PERSON_NAME]"
type input "[PERSON_NAME]"
drag, startPoint x: 328, startPoint y: 233, endPoint x: 407, endPoint y: 234, distance: 78.9
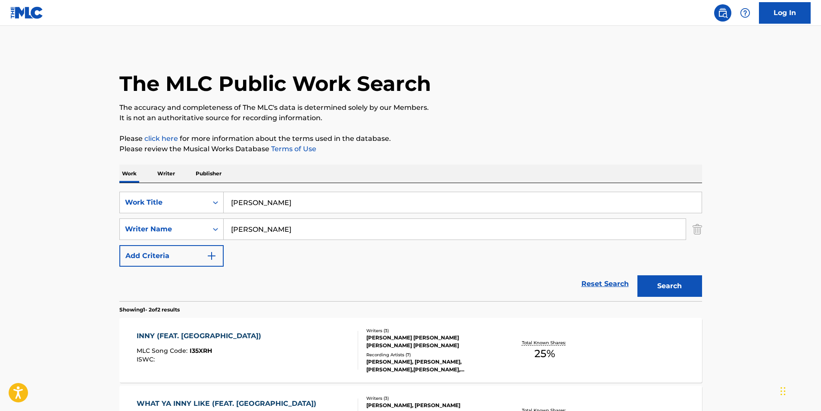
click at [116, 236] on div "The MLC Public Work Search The accuracy and completeness of The MLC's data is d…" at bounding box center [410, 268] width 603 height 443
paste input "[PERSON_NAME]"
click at [644, 280] on button "Search" at bounding box center [669, 286] width 65 height 22
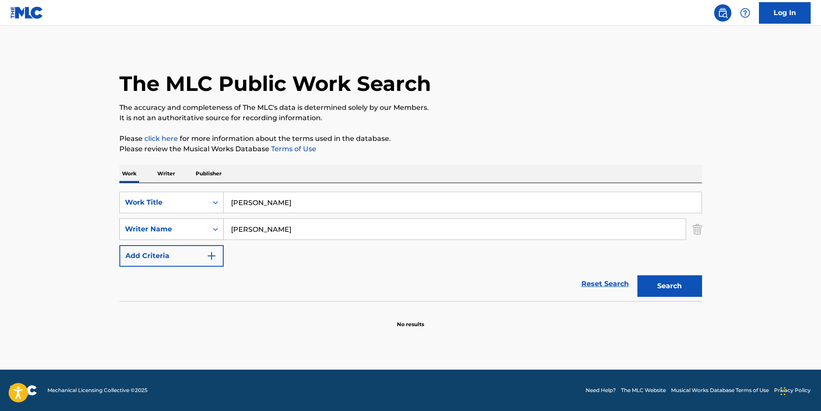
paste input "[PERSON_NAME] [PERSON_NAME]"
drag, startPoint x: 293, startPoint y: 233, endPoint x: 206, endPoint y: 234, distance: 87.9
click at [191, 234] on div "SearchWithCriteriacf23d1c4-376f-4bcb-80fc-038175116e7b Writer Name [PERSON_NAME…" at bounding box center [410, 229] width 583 height 22
type input "[PERSON_NAME] [PERSON_NAME]"
click at [666, 303] on section at bounding box center [410, 303] width 583 height 5
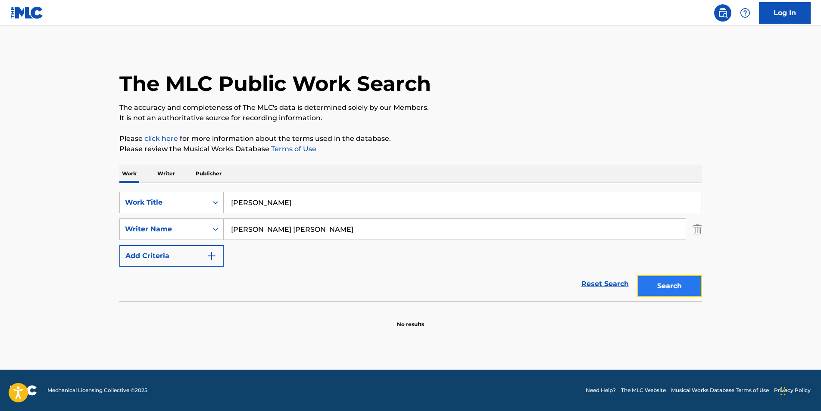
click at [668, 296] on button "Search" at bounding box center [669, 286] width 65 height 22
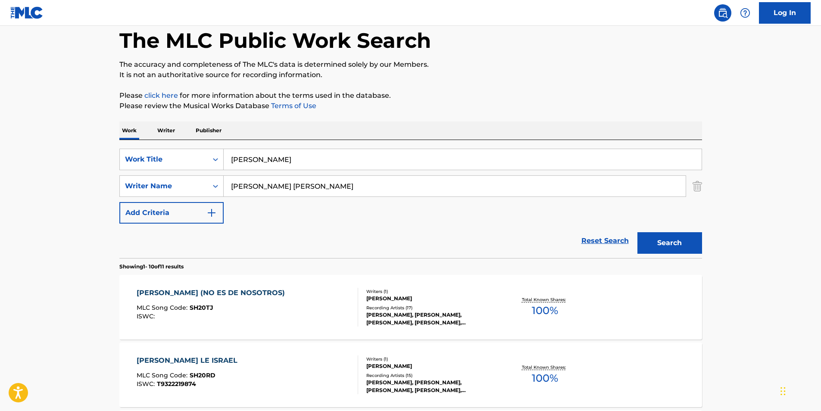
scroll to position [86, 0]
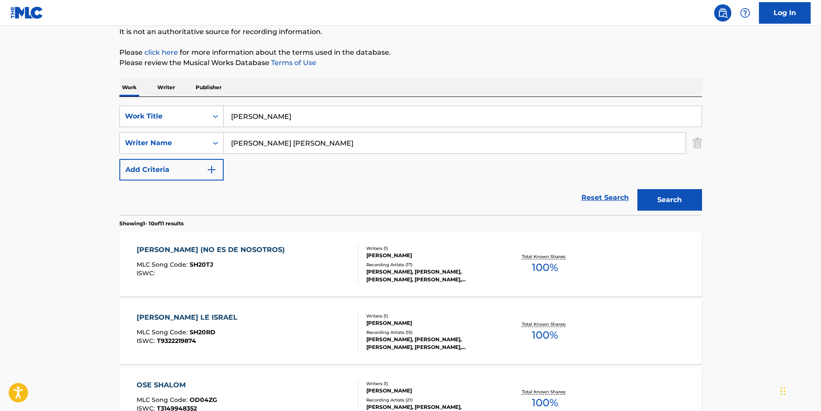
click at [265, 276] on div "ISWC :" at bounding box center [213, 273] width 153 height 6
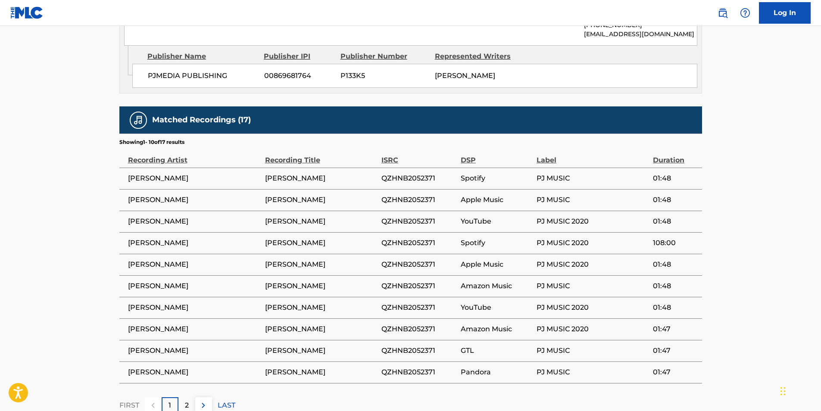
scroll to position [585, 0]
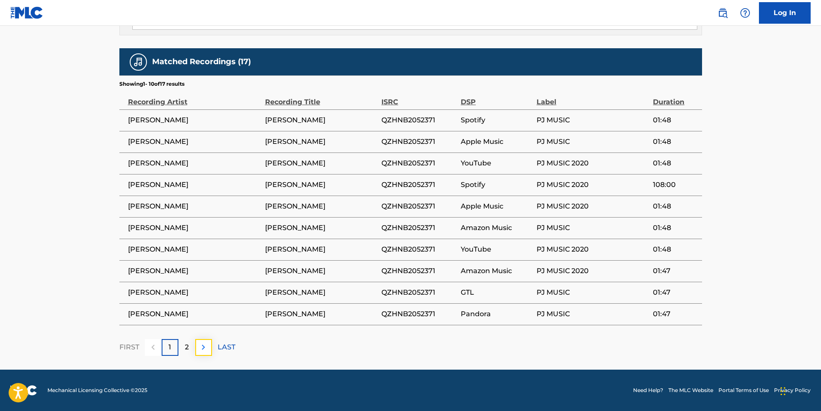
click at [200, 354] on button at bounding box center [203, 347] width 17 height 17
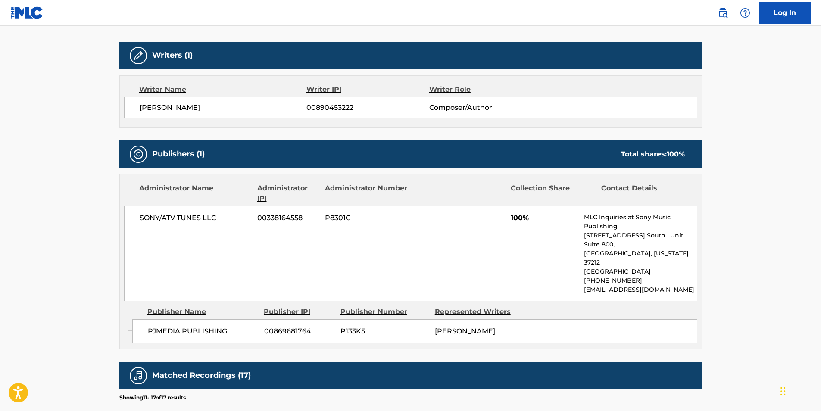
scroll to position [3, 0]
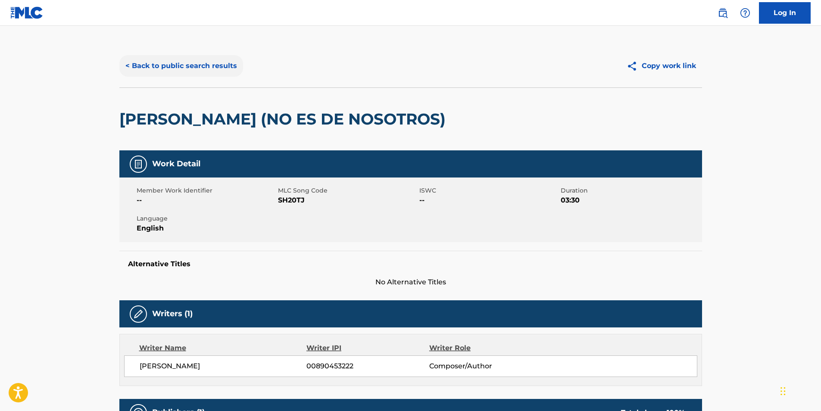
click at [125, 61] on button "< Back to public search results" at bounding box center [181, 66] width 124 height 22
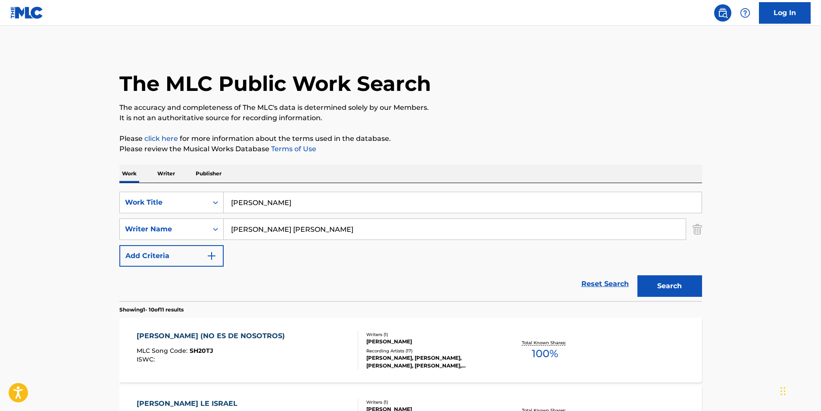
click at [148, 332] on div "[PERSON_NAME] (NO ES DE NOSOTROS)" at bounding box center [213, 336] width 153 height 10
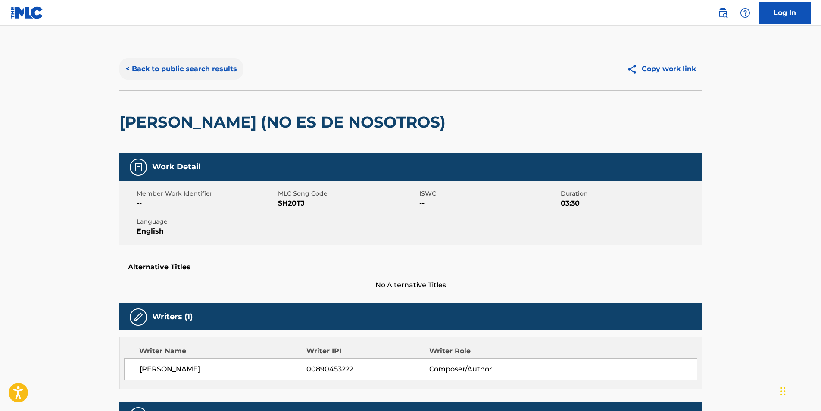
click at [231, 70] on button "< Back to public search results" at bounding box center [181, 69] width 124 height 22
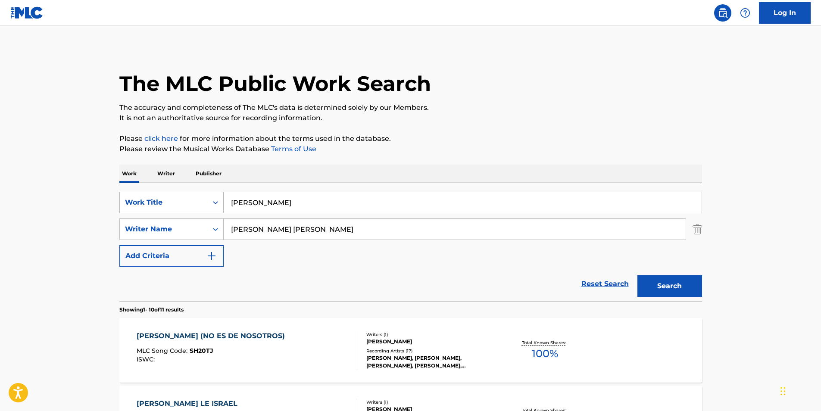
drag, startPoint x: 340, startPoint y: 203, endPoint x: 201, endPoint y: 205, distance: 139.6
click at [220, 208] on div "SearchWithCriteriaa699a264-7f7b-4b3f-b2e9-77c76aedec0b Work Title [PERSON_NAME]" at bounding box center [410, 203] width 583 height 22
paste input "immy D"
type input "[PERSON_NAME]"
paste input "Pop Baby"
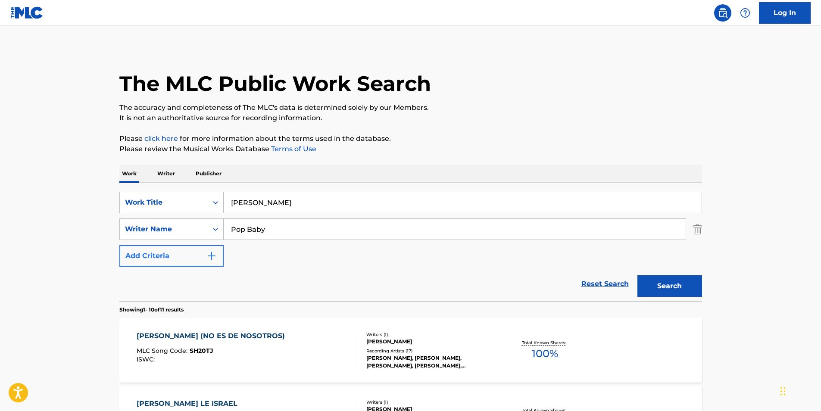
drag, startPoint x: 248, startPoint y: 244, endPoint x: 177, endPoint y: 255, distance: 71.6
click at [177, 255] on div "SearchWithCriteriaa699a264-7f7b-4b3f-b2e9-77c76aedec0b Work Title [PERSON_NAME]…" at bounding box center [410, 229] width 583 height 75
click at [667, 276] on button "Search" at bounding box center [669, 286] width 65 height 22
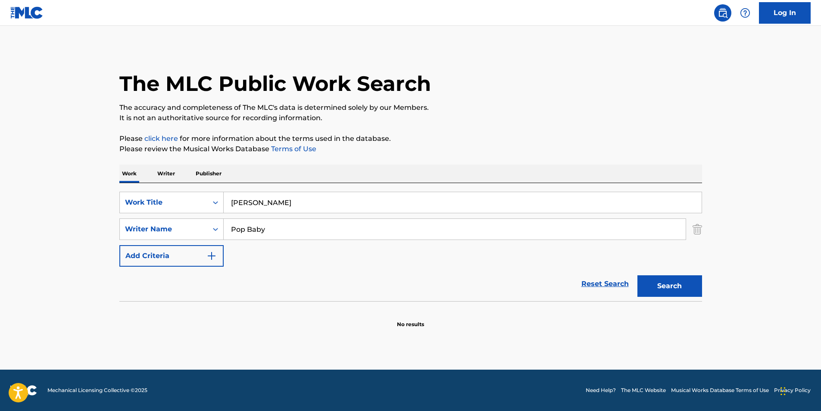
click at [344, 236] on input "Pop Baby" at bounding box center [455, 229] width 462 height 21
drag, startPoint x: 344, startPoint y: 236, endPoint x: 273, endPoint y: 255, distance: 73.6
click at [151, 237] on div "SearchWithCriteriacf23d1c4-376f-4bcb-80fc-038175116e7b Writer Name Pop Baby" at bounding box center [410, 229] width 583 height 22
paste input "[PERSON_NAME] [PERSON_NAME]"
click at [640, 284] on button "Search" at bounding box center [669, 286] width 65 height 22
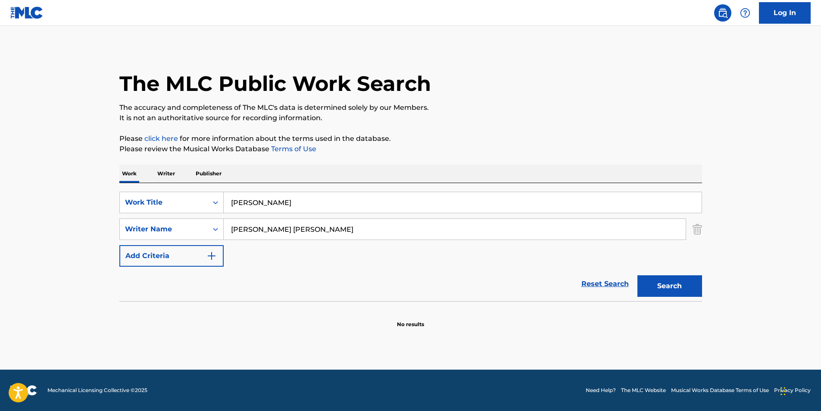
click at [259, 232] on input "[PERSON_NAME] [PERSON_NAME]" at bounding box center [455, 229] width 462 height 21
type input "[PERSON_NAME]"
click at [637, 275] on button "Search" at bounding box center [669, 286] width 65 height 22
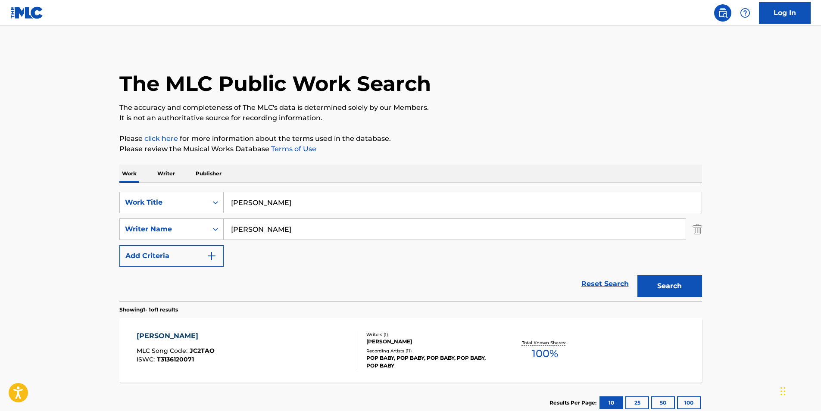
click at [265, 353] on div "[PERSON_NAME] D MLC Song Code : JC2TAO ISWC : T3136120071" at bounding box center [248, 350] width 222 height 39
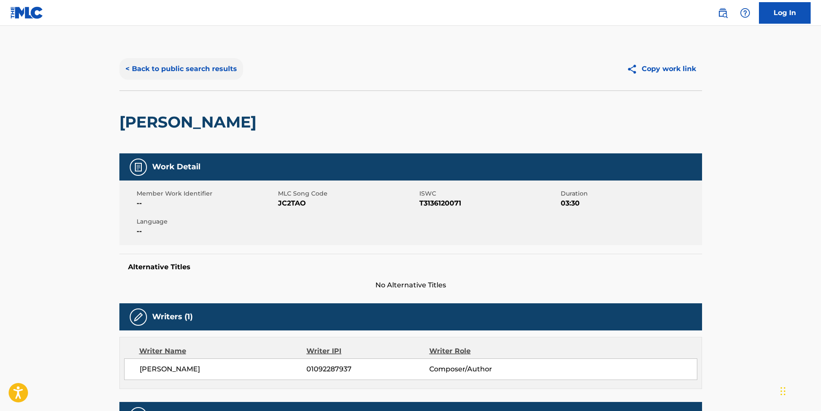
click at [172, 66] on button "< Back to public search results" at bounding box center [181, 69] width 124 height 22
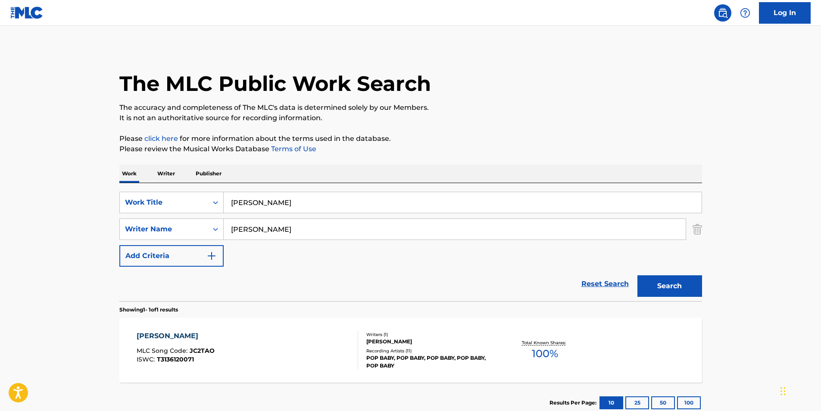
drag, startPoint x: 290, startPoint y: 199, endPoint x: 126, endPoint y: 178, distance: 164.7
click at [97, 198] on main "The MLC Public Work Search The accuracy and completeness of The MLC's data is d…" at bounding box center [410, 227] width 821 height 402
paste input "MOVING BACK AGAIN"
type input "MOVING BACK AGAIN"
drag, startPoint x: 333, startPoint y: 222, endPoint x: 153, endPoint y: 244, distance: 181.1
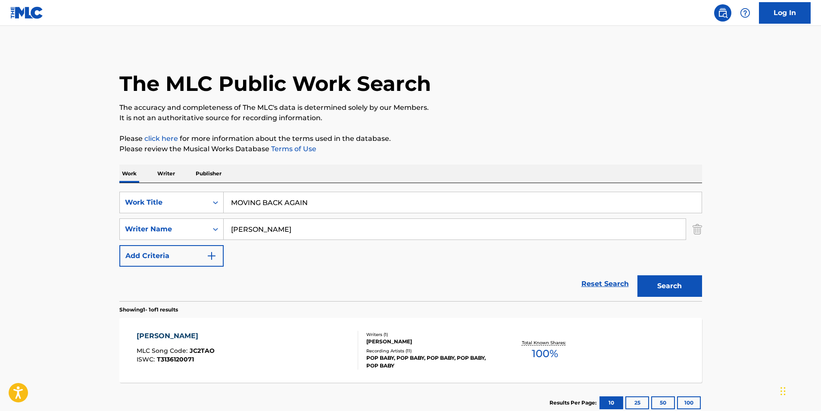
click at [153, 243] on div "SearchWithCriteriaa699a264-7f7b-4b3f-b2e9-77c76aedec0b Work Title MOVING BACK A…" at bounding box center [410, 229] width 583 height 75
paste input "Orions Belte"
click at [670, 279] on button "Search" at bounding box center [669, 286] width 65 height 22
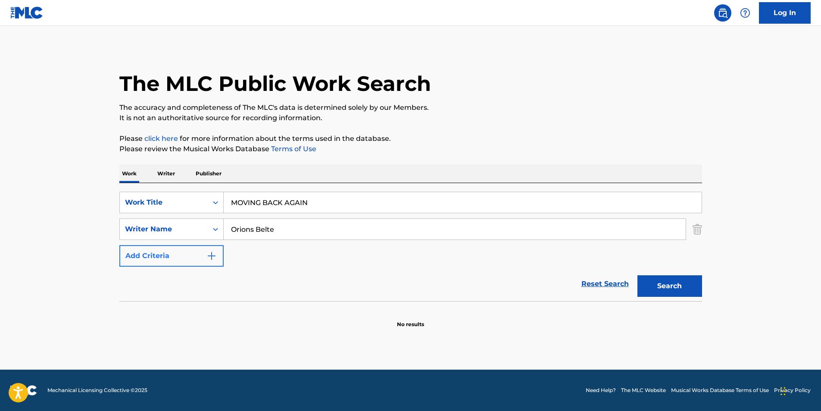
paste input "BLOMSTROEM Oeyvind"
drag, startPoint x: 293, startPoint y: 235, endPoint x: 175, endPoint y: 251, distance: 118.7
click at [175, 251] on div "SearchWithCriteriaa699a264-7f7b-4b3f-b2e9-77c76aedec0b Work Title MOVING BACK A…" at bounding box center [410, 229] width 583 height 75
click at [638, 285] on button "Search" at bounding box center [669, 286] width 65 height 22
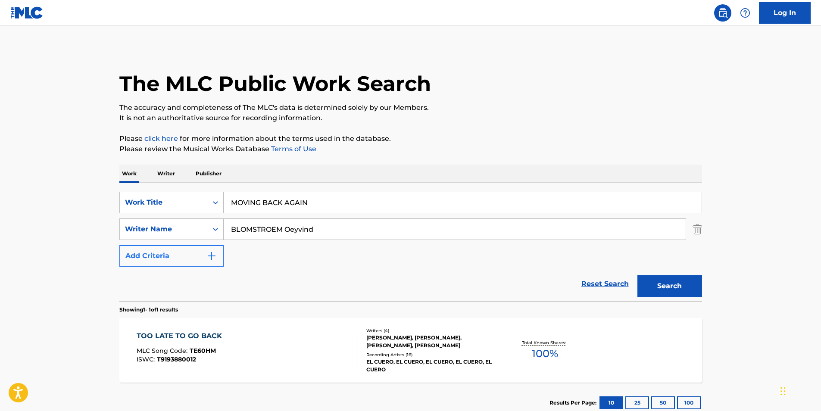
paste input "FURUHAUG [PERSON_NAME]"
drag, startPoint x: 314, startPoint y: 235, endPoint x: 198, endPoint y: 247, distance: 116.9
click at [198, 247] on div "SearchWithCriteriaa699a264-7f7b-4b3f-b2e9-77c76aedec0b Work Title MOVING BACK A…" at bounding box center [410, 229] width 583 height 75
click at [652, 294] on button "Search" at bounding box center [669, 286] width 65 height 22
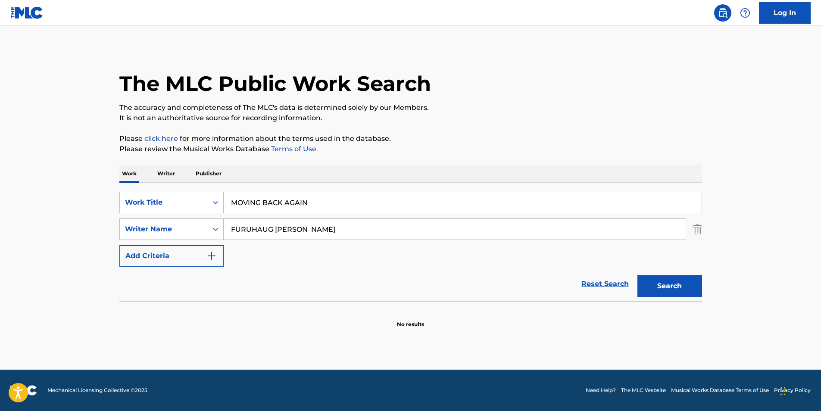
drag, startPoint x: 275, startPoint y: 229, endPoint x: 465, endPoint y: 239, distance: 190.3
click at [465, 239] on input "FURUHAUG [PERSON_NAME]" at bounding box center [455, 229] width 462 height 21
click at [664, 284] on button "Search" at bounding box center [669, 286] width 65 height 22
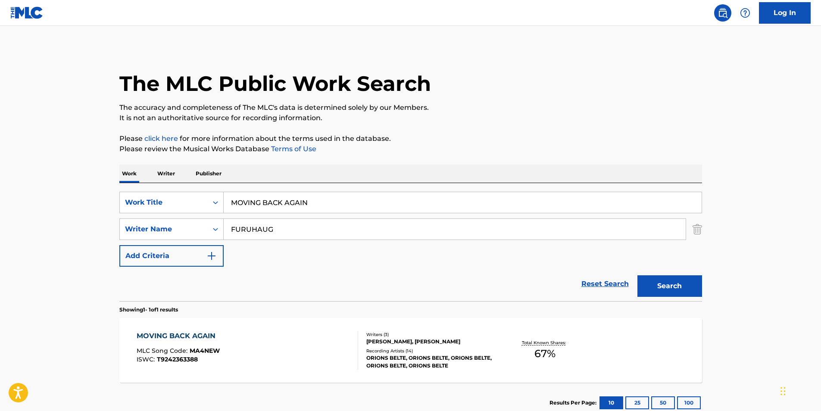
drag, startPoint x: 325, startPoint y: 234, endPoint x: 194, endPoint y: 244, distance: 131.0
click at [194, 244] on div "SearchWithCriteriaa699a264-7f7b-4b3f-b2e9-77c76aedec0b Work Title MOVING BACK A…" at bounding box center [410, 229] width 583 height 75
paste input "[PERSON_NAME]"
type input "[PERSON_NAME]"
click at [665, 288] on button "Search" at bounding box center [669, 286] width 65 height 22
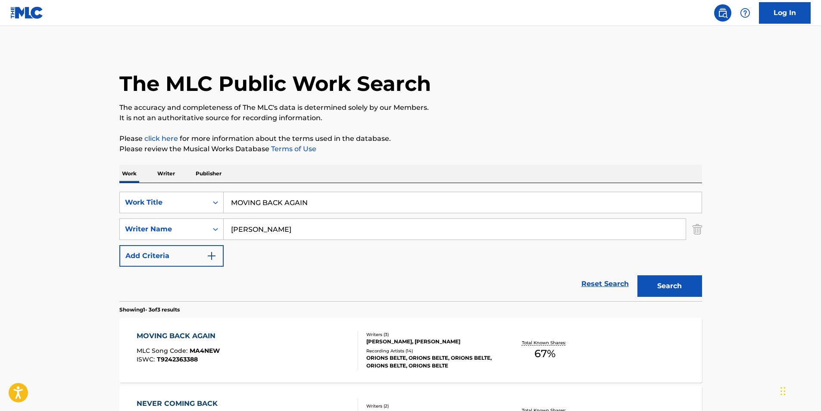
scroll to position [129, 0]
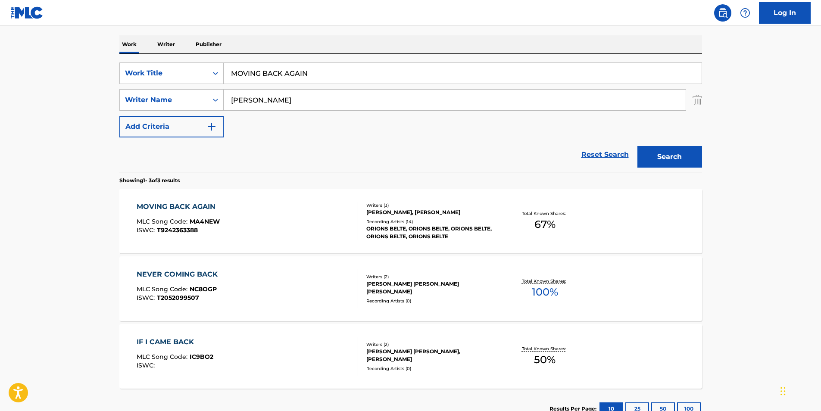
click at [195, 235] on div "MOVING BACK AGAIN MLC Song Code : MA4NEW ISWC : T9242363388" at bounding box center [178, 221] width 83 height 39
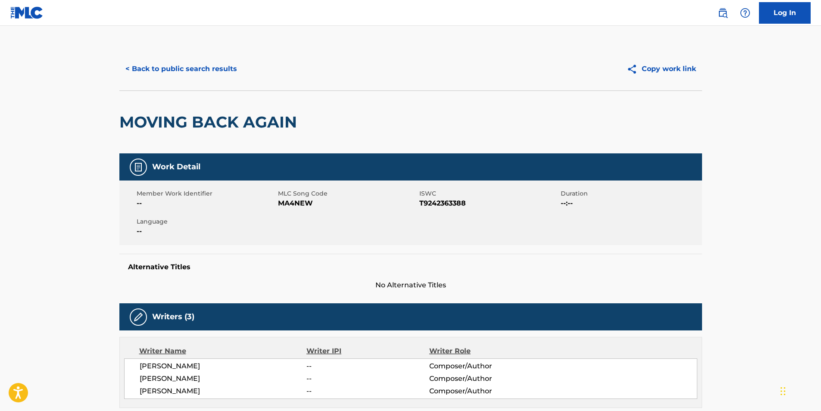
click at [285, 206] on span "MA4NEW" at bounding box center [347, 203] width 139 height 10
copy span "MA4NEW"
click at [158, 66] on button "< Back to public search results" at bounding box center [181, 69] width 124 height 22
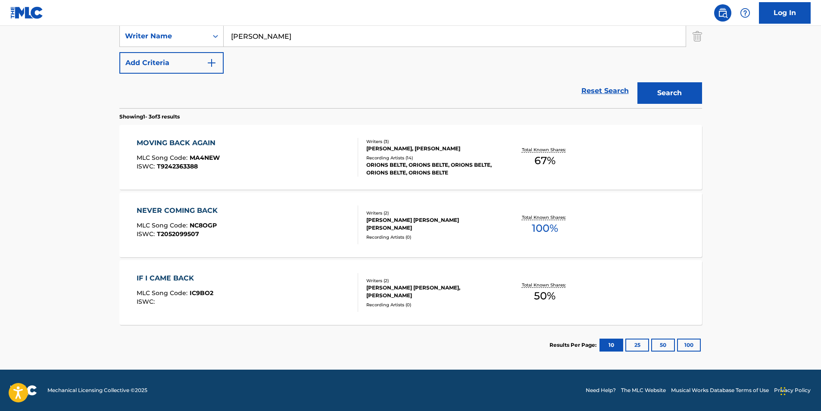
scroll to position [21, 0]
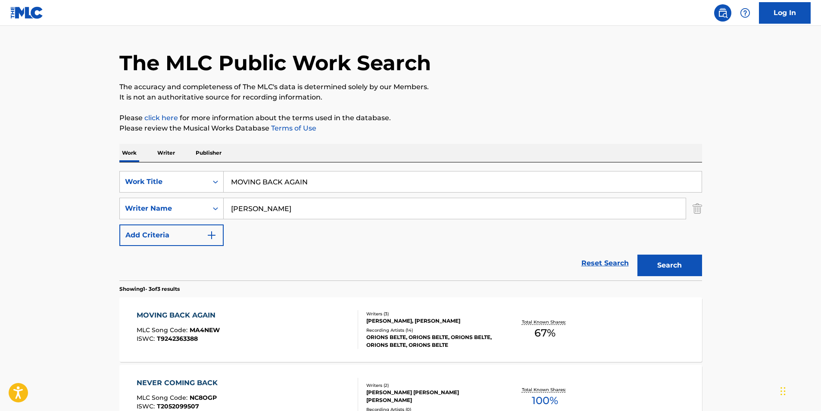
drag, startPoint x: 327, startPoint y: 178, endPoint x: 80, endPoint y: 199, distance: 247.8
click at [101, 197] on main "The MLC Public Work Search The accuracy and completeness of The MLC's data is d…" at bounding box center [410, 273] width 821 height 537
paste input "SOY DIFERENTE (EN VIVO)"
type input "SOY DIFERENTE (EN VIVO)"
drag, startPoint x: 297, startPoint y: 213, endPoint x: 186, endPoint y: 218, distance: 110.9
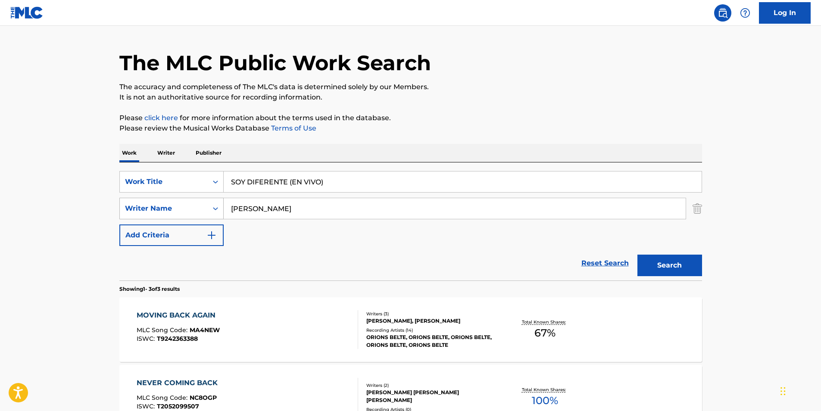
click at [186, 218] on div "SearchWithCriteriacf23d1c4-376f-4bcb-80fc-038175116e7b Writer Name [PERSON_NAME]" at bounding box center [410, 209] width 583 height 22
paste input "Grupo Los De La O"
click at [649, 268] on button "Search" at bounding box center [669, 266] width 65 height 22
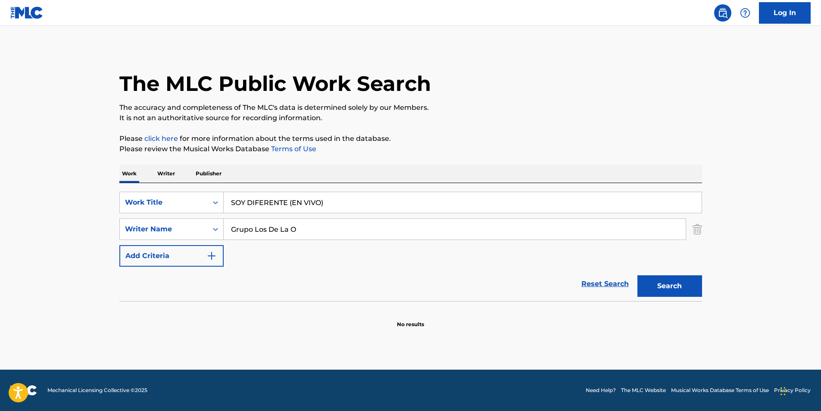
click at [739, 329] on main "The MLC Public Work Search The accuracy and completeness of The MLC's data is d…" at bounding box center [410, 198] width 821 height 344
drag, startPoint x: 307, startPoint y: 235, endPoint x: 131, endPoint y: 248, distance: 177.2
click at [131, 248] on div "SearchWithCriteriaa699a264-7f7b-4b3f-b2e9-77c76aedec0b Work Title SOY DIFERENTE…" at bounding box center [410, 229] width 583 height 75
paste input "[PERSON_NAME]"
click at [669, 294] on button "Search" at bounding box center [669, 286] width 65 height 22
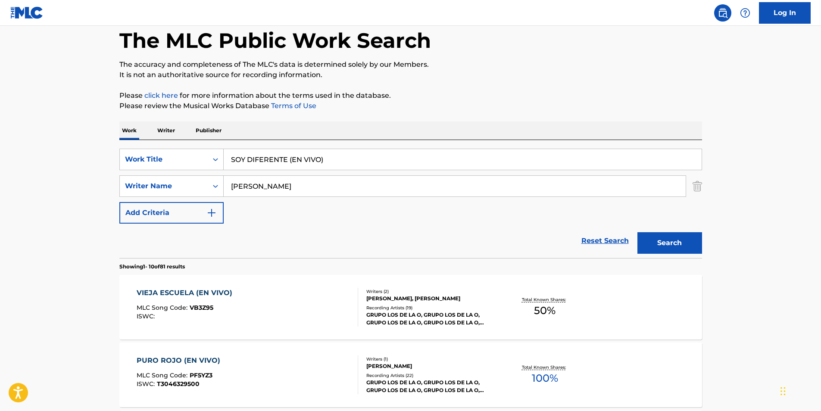
scroll to position [86, 0]
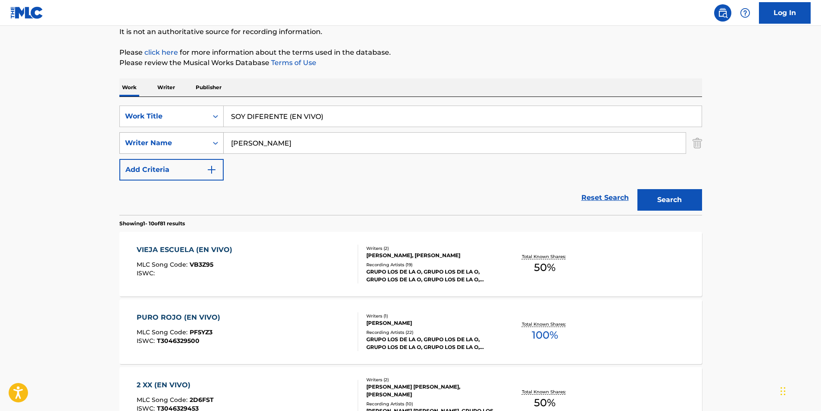
paste input "[PERSON_NAME] [PERSON_NAME]"
drag, startPoint x: 310, startPoint y: 140, endPoint x: 186, endPoint y: 142, distance: 124.1
click at [186, 142] on div "SearchWithCriteriacf23d1c4-376f-4bcb-80fc-038175116e7b Writer Name [PERSON_NAME]" at bounding box center [410, 143] width 583 height 22
type input "[PERSON_NAME] [PERSON_NAME]"
click at [648, 193] on button "Search" at bounding box center [669, 200] width 65 height 22
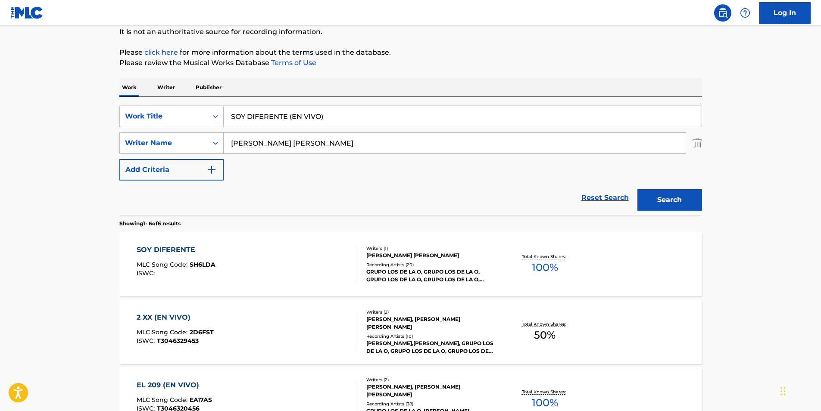
click at [187, 259] on div "SOY DIFERENTE MLC Song Code : SH6LDA ISWC :" at bounding box center [176, 264] width 79 height 39
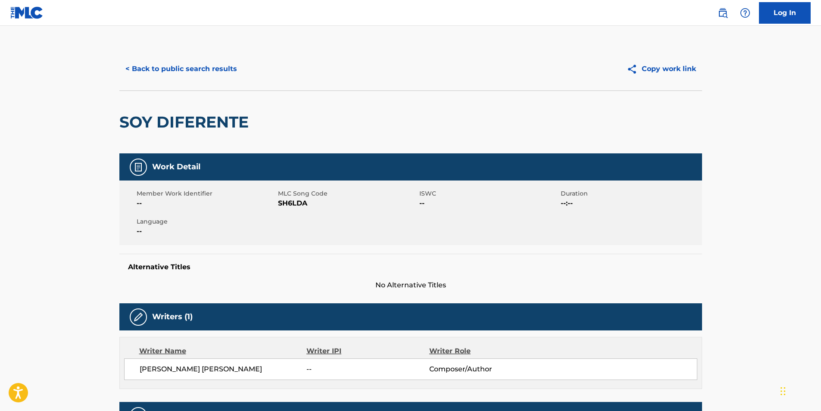
click at [296, 202] on span "SH6LDA" at bounding box center [347, 203] width 139 height 10
copy span "SH6LDA"
click at [149, 69] on button "< Back to public search results" at bounding box center [181, 69] width 124 height 22
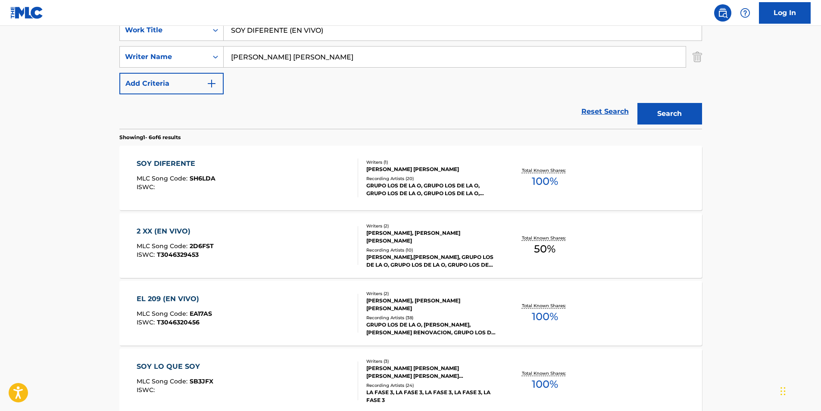
scroll to position [129, 0]
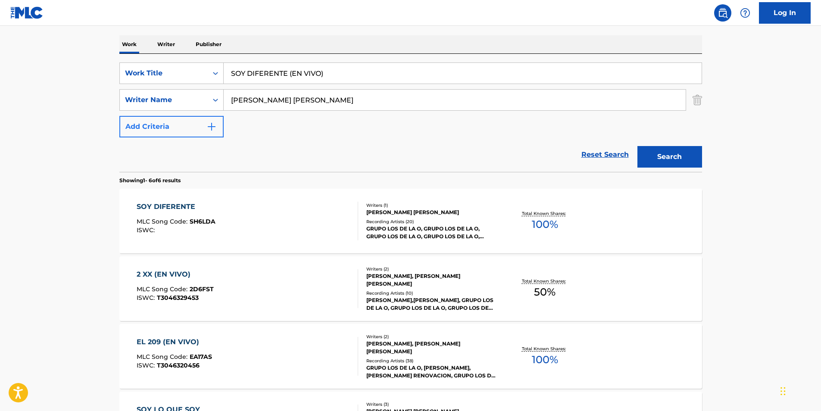
drag, startPoint x: 389, startPoint y: 99, endPoint x: 134, endPoint y: 117, distance: 255.3
click at [134, 117] on div "SearchWithCriteriaa699a264-7f7b-4b3f-b2e9-77c76aedec0b Work Title SOY DIFERENTE…" at bounding box center [410, 99] width 583 height 75
click at [693, 155] on button "Search" at bounding box center [669, 157] width 65 height 22
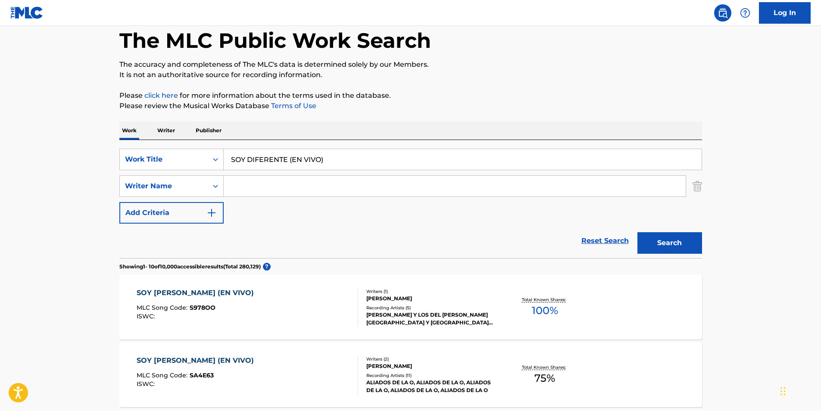
scroll to position [0, 0]
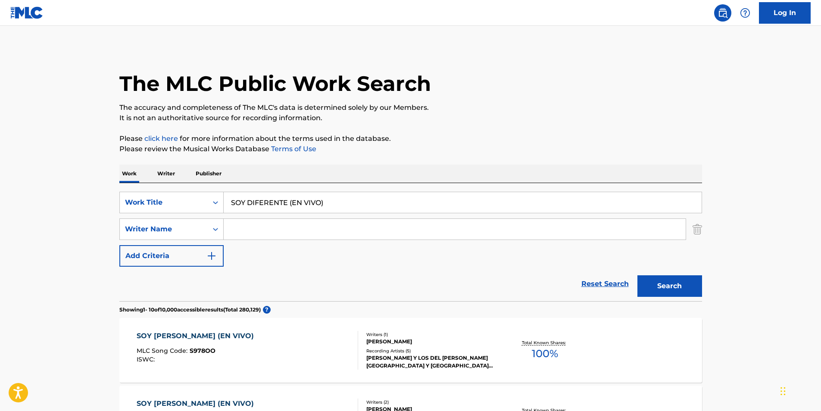
drag, startPoint x: 347, startPoint y: 200, endPoint x: 140, endPoint y: 55, distance: 253.3
click at [129, 202] on div "SearchWithCriteriaa699a264-7f7b-4b3f-b2e9-77c76aedec0b Work Title SOY DIFERENTE…" at bounding box center [410, 203] width 583 height 22
paste input "Direct Inject"
type input "Direct Inject"
click at [308, 234] on input "Search Form" at bounding box center [455, 229] width 462 height 21
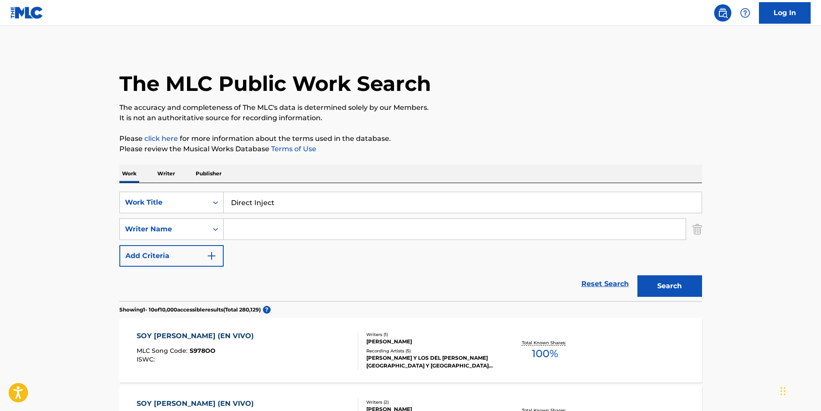
paste input "Zombi"
click at [655, 286] on button "Search" at bounding box center [669, 286] width 65 height 22
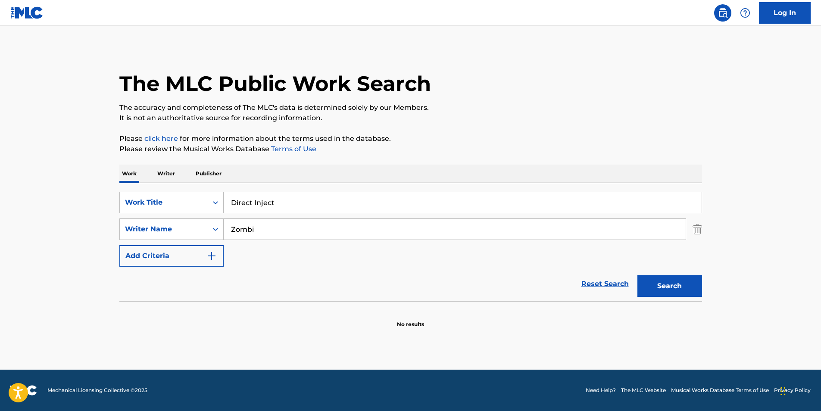
paste input "[PERSON_NAME]"
drag, startPoint x: 308, startPoint y: 228, endPoint x: 269, endPoint y: 238, distance: 39.8
click at [164, 237] on div "SearchWithCriteriacf23d1c4-376f-4bcb-80fc-038175116e7b Writer Name [PERSON_NAME]" at bounding box center [410, 229] width 583 height 22
click at [671, 284] on button "Search" at bounding box center [669, 286] width 65 height 22
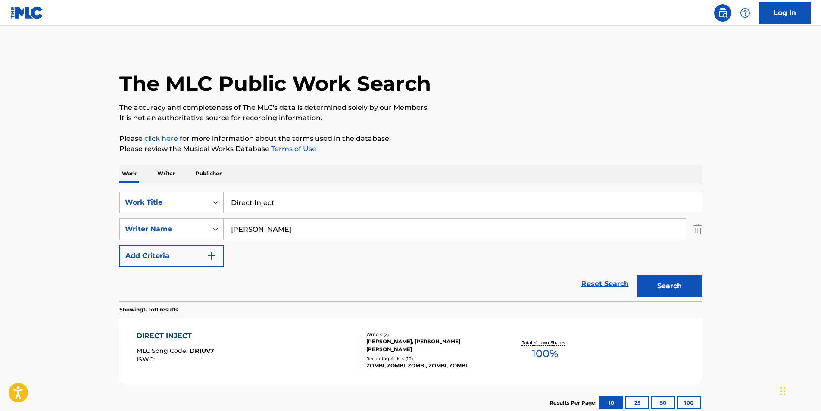
paste input "[PERSON_NAME]"
type input "[PERSON_NAME]"
click at [648, 282] on button "Search" at bounding box center [669, 286] width 65 height 22
click at [289, 372] on div "DIRECT INJECT MLC Song Code : DR1UV7 ISWC : Writers ( 2 ) [PERSON_NAME], [PERSO…" at bounding box center [410, 350] width 583 height 65
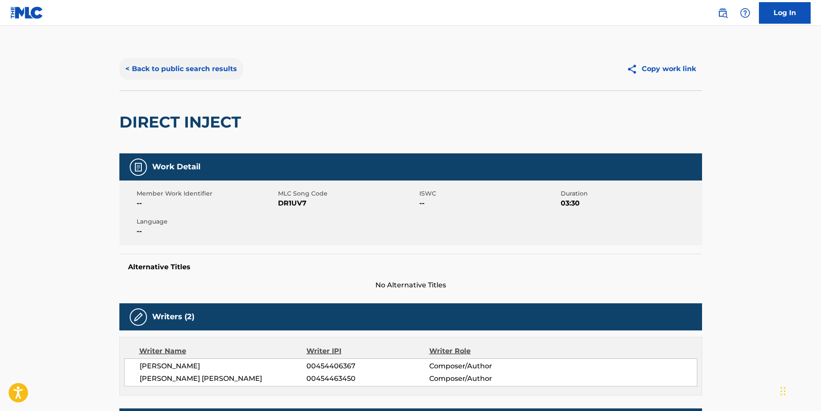
click at [198, 72] on button "< Back to public search results" at bounding box center [181, 69] width 124 height 22
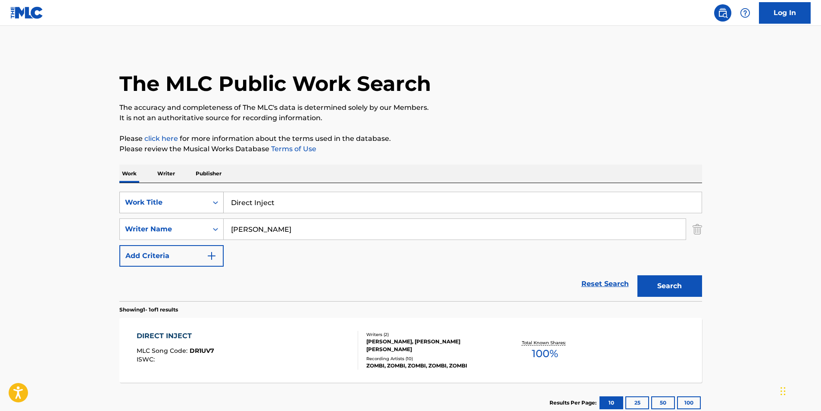
drag, startPoint x: 281, startPoint y: 200, endPoint x: 188, endPoint y: 202, distance: 92.2
click at [188, 202] on div "SearchWithCriteriaa699a264-7f7b-4b3f-b2e9-77c76aedec0b Work Title Direct Inject" at bounding box center [410, 203] width 583 height 22
paste input "In Memory ([PERSON_NAME], [PERSON_NAME])"
type input "In Memory ([PERSON_NAME], [PERSON_NAME])"
drag, startPoint x: 311, startPoint y: 236, endPoint x: 166, endPoint y: 237, distance: 144.8
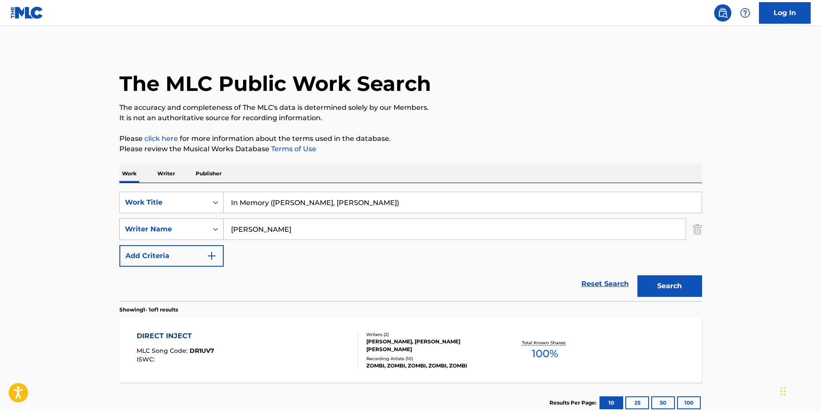
click at [166, 237] on div "SearchWithCriteriacf23d1c4-376f-4bcb-80fc-038175116e7b Writer Name [PERSON_NAME]" at bounding box center [410, 229] width 583 height 22
paste input "[PERSON_NAME]"
click at [652, 277] on button "Search" at bounding box center [669, 286] width 65 height 22
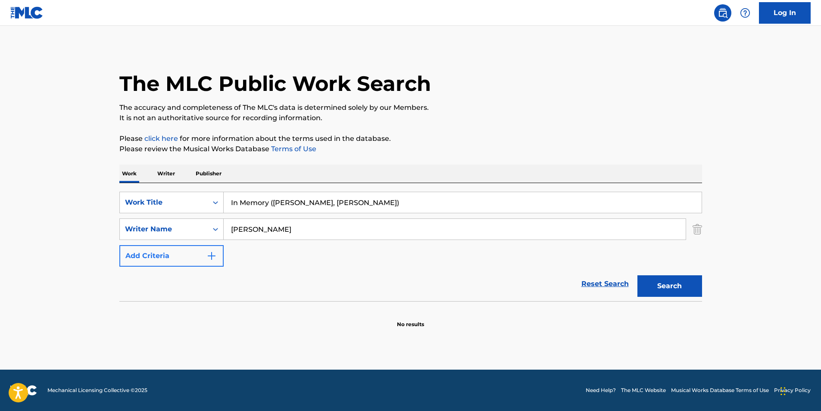
paste input "[PERSON_NAME]"
drag, startPoint x: 292, startPoint y: 231, endPoint x: 186, endPoint y: 249, distance: 107.1
click at [186, 249] on div "SearchWithCriteriaa699a264-7f7b-4b3f-b2e9-77c76aedec0b Work Title In Memory ([P…" at bounding box center [410, 229] width 583 height 75
type input "[PERSON_NAME]"
click at [664, 282] on button "Search" at bounding box center [669, 286] width 65 height 22
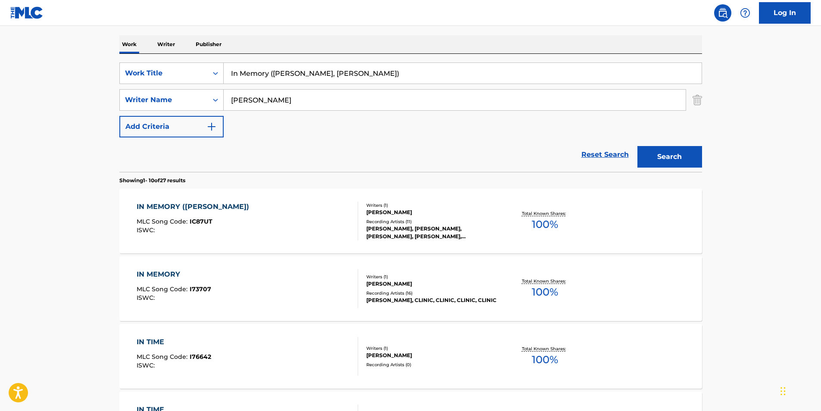
scroll to position [172, 0]
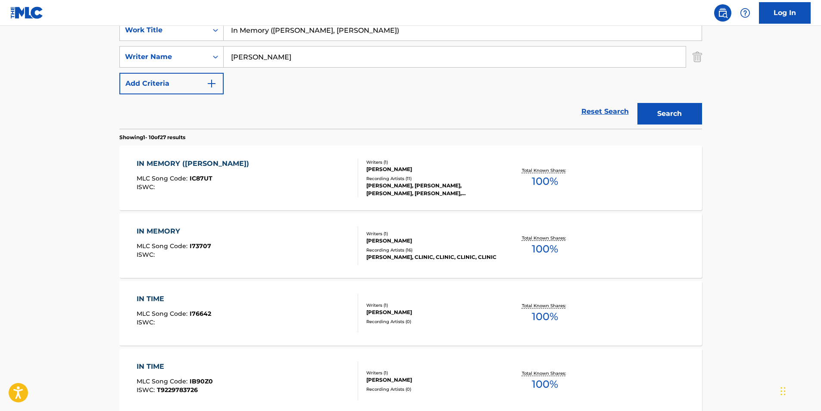
click at [200, 186] on div "ISWC :" at bounding box center [195, 187] width 117 height 6
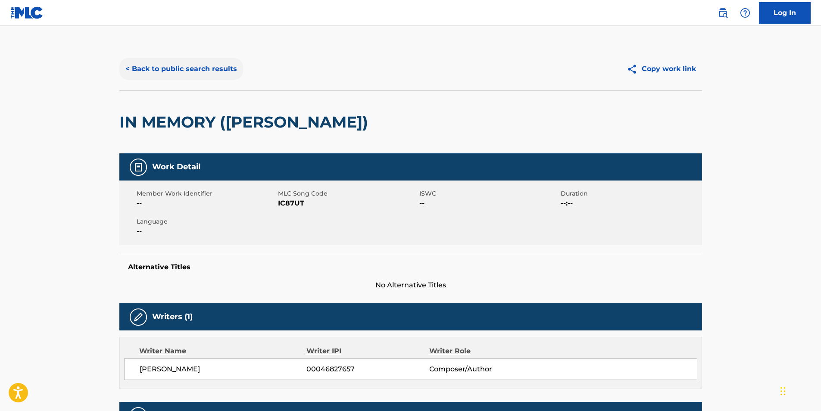
click at [179, 64] on button "< Back to public search results" at bounding box center [181, 69] width 124 height 22
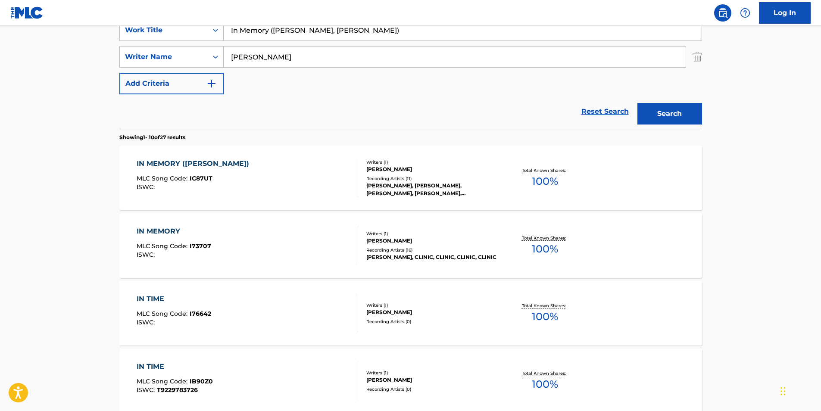
click at [170, 184] on div "MLC Song Code : IC87UT" at bounding box center [195, 179] width 117 height 9
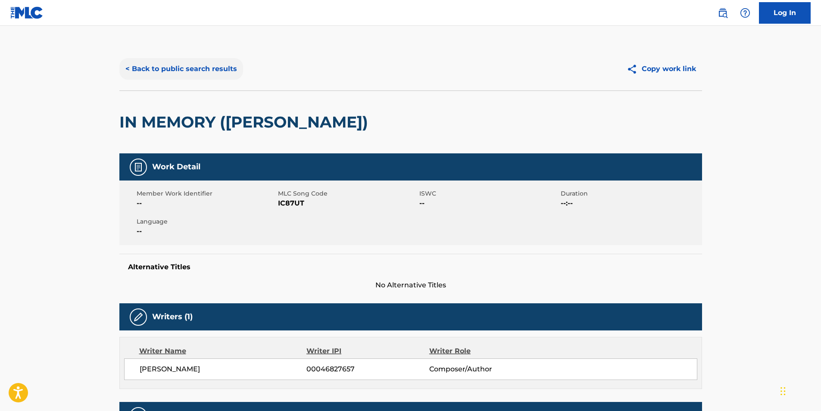
click at [164, 72] on button "< Back to public search results" at bounding box center [181, 69] width 124 height 22
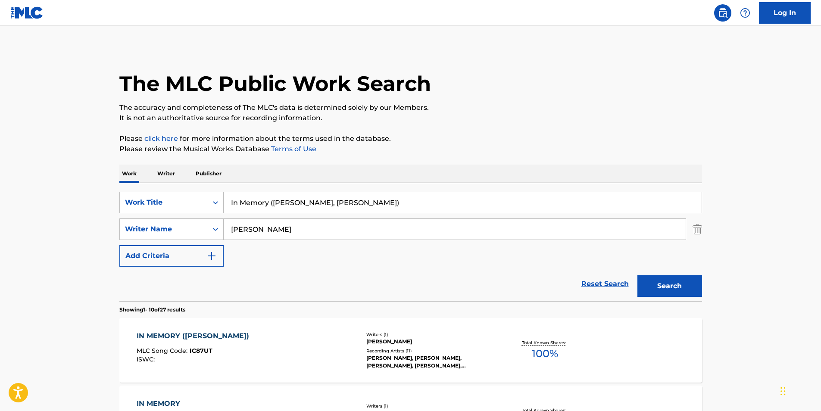
scroll to position [172, 0]
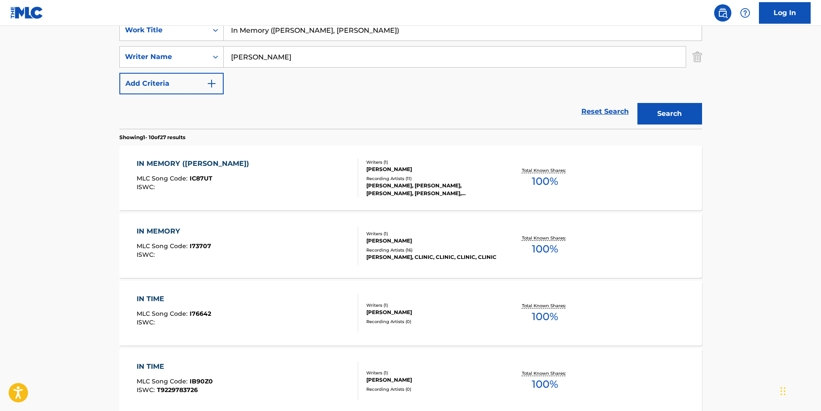
click at [155, 196] on div "IN MEMORY ([PERSON_NAME], [PERSON_NAME], [PERSON_NAME]) MLC Song Code : IC87UT …" at bounding box center [195, 178] width 117 height 39
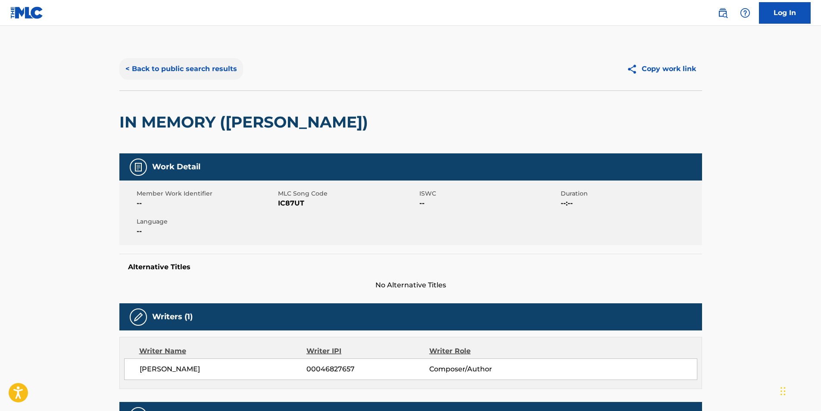
click at [171, 64] on button "< Back to public search results" at bounding box center [181, 69] width 124 height 22
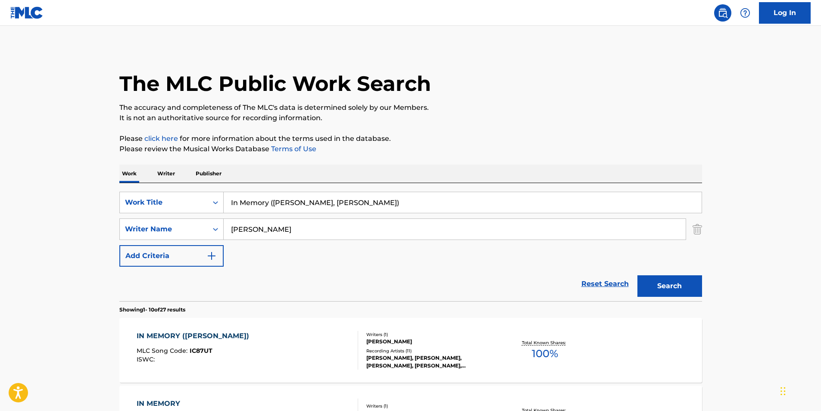
drag, startPoint x: 371, startPoint y: 201, endPoint x: 108, endPoint y: 214, distance: 263.2
paste input "HOME TO YOU"
type input "HOME TO YOU"
drag, startPoint x: 336, startPoint y: 236, endPoint x: 185, endPoint y: 238, distance: 150.8
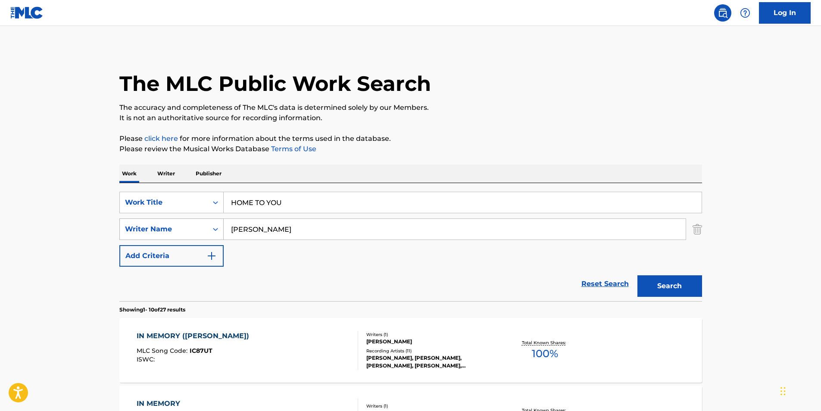
click at [185, 238] on div "SearchWithCriteriacf23d1c4-376f-4bcb-80fc-038175116e7b Writer Name [PERSON_NAME]" at bounding box center [410, 229] width 583 height 22
paste input "Stalley"
click at [682, 288] on button "Search" at bounding box center [669, 286] width 65 height 22
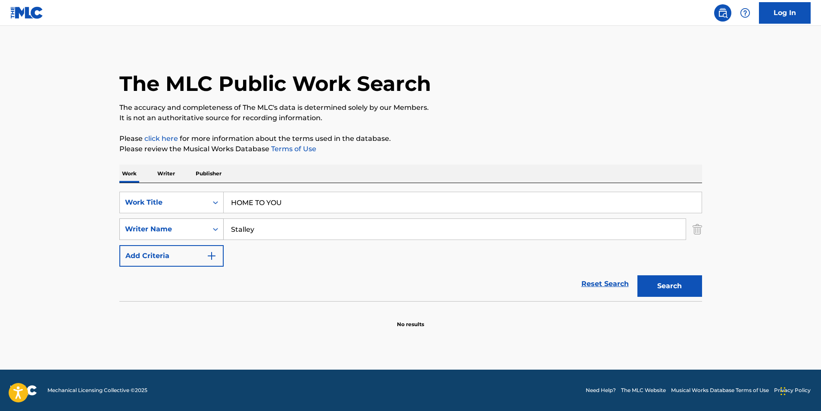
paste input "[PERSON_NAME]"
drag, startPoint x: 346, startPoint y: 226, endPoint x: 173, endPoint y: 234, distance: 173.4
click at [173, 234] on div "SearchWithCriteriacf23d1c4-376f-4bcb-80fc-038175116e7b Writer Name [PERSON_NAME]" at bounding box center [410, 229] width 583 height 22
click at [686, 287] on button "Search" at bounding box center [669, 286] width 65 height 22
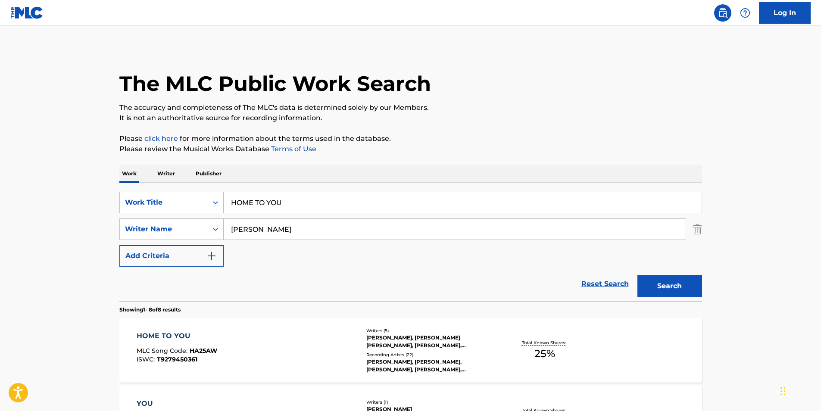
scroll to position [86, 0]
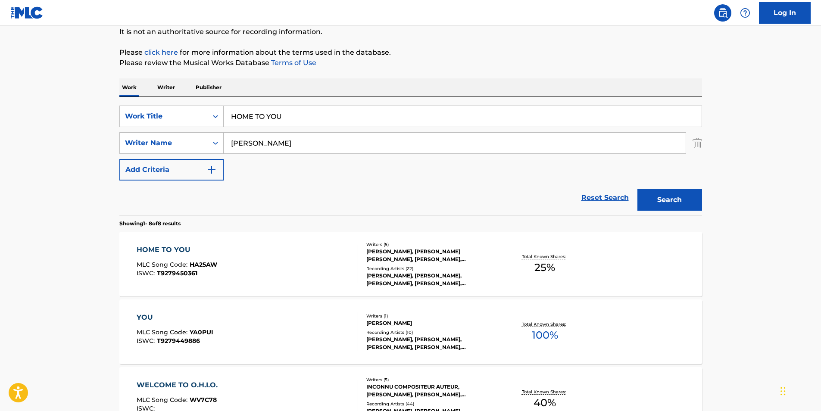
click at [300, 138] on input "[PERSON_NAME]" at bounding box center [455, 143] width 462 height 21
drag, startPoint x: 300, startPoint y: 143, endPoint x: 129, endPoint y: 149, distance: 170.8
click at [129, 149] on div "SearchWithCriteriacf23d1c4-376f-4bcb-80fc-038175116e7b Writer Name [PERSON_NAME]" at bounding box center [410, 143] width 583 height 22
paste input "[PERSON_NAME]"
click at [658, 187] on div "Search" at bounding box center [667, 198] width 69 height 34
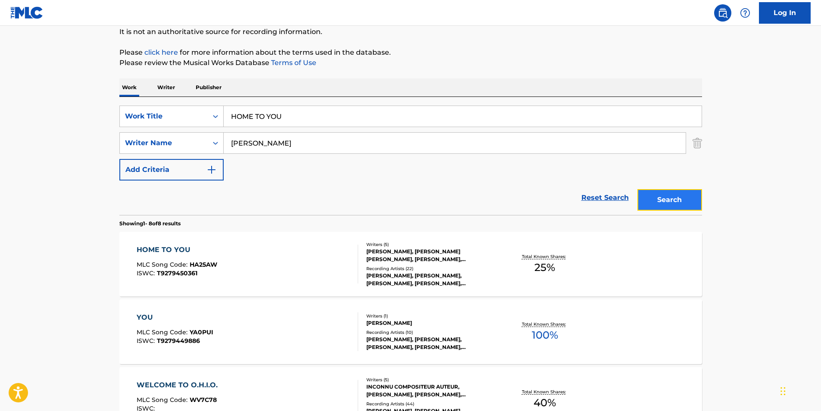
click at [660, 197] on button "Search" at bounding box center [669, 200] width 65 height 22
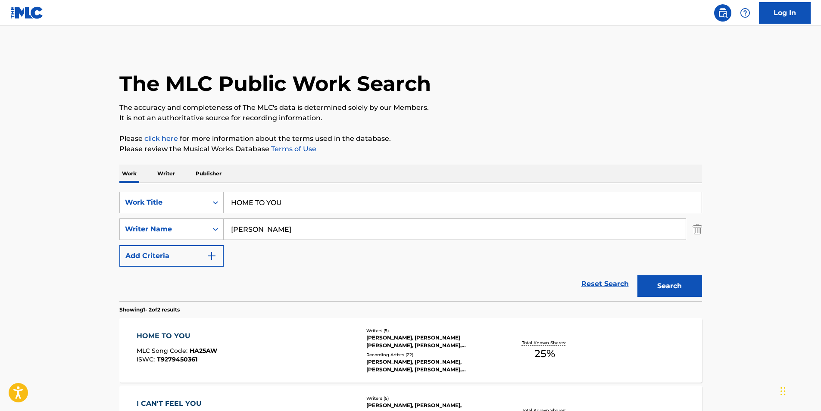
drag, startPoint x: 333, startPoint y: 226, endPoint x: 376, endPoint y: 243, distance: 46.7
click at [77, 231] on main "The MLC Public Work Search The accuracy and completeness of The MLC's data is d…" at bounding box center [410, 260] width 821 height 469
paste input "[PERSON_NAME]"
type input "[PERSON_NAME]"
click at [676, 291] on button "Search" at bounding box center [669, 286] width 65 height 22
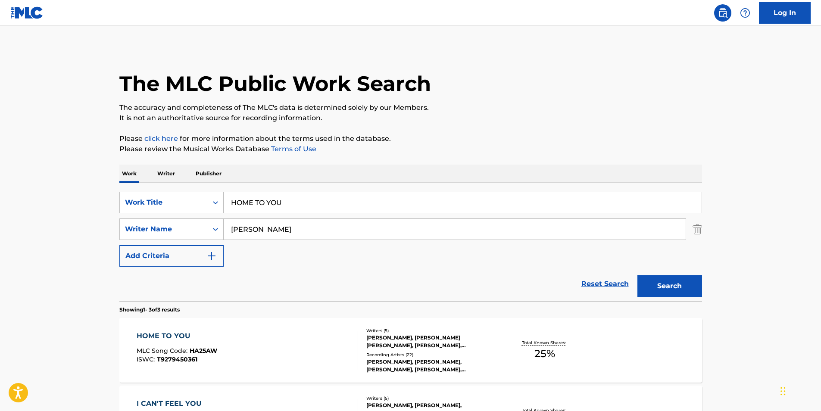
click at [237, 347] on div "HOME TO YOU MLC Song Code : HA25AW ISWC : T9279450361" at bounding box center [248, 350] width 222 height 39
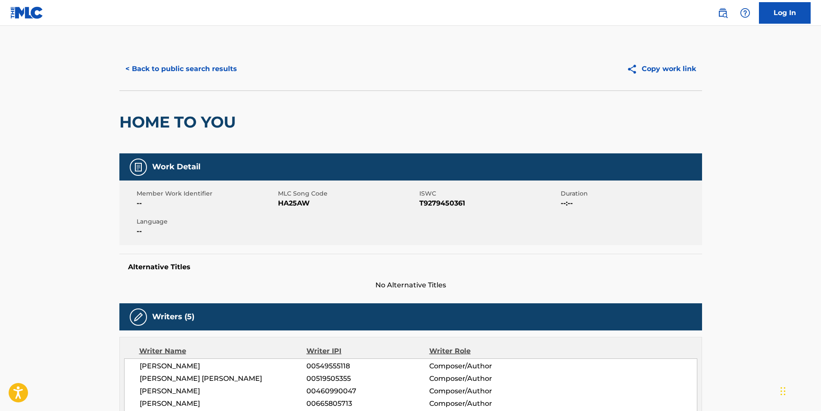
click at [290, 203] on span "HA25AW" at bounding box center [347, 203] width 139 height 10
copy span "HA25AW"
click at [218, 72] on button "< Back to public search results" at bounding box center [181, 69] width 124 height 22
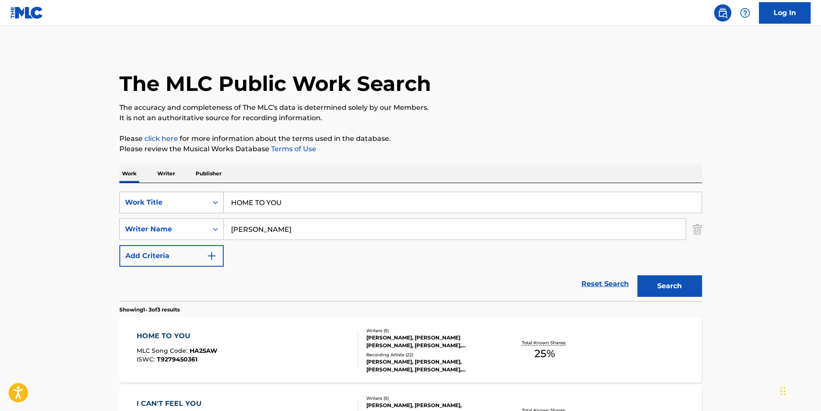
drag, startPoint x: 363, startPoint y: 194, endPoint x: 211, endPoint y: 209, distance: 153.3
click at [211, 209] on div "SearchWithCriteriaa699a264-7f7b-4b3f-b2e9-77c76aedec0b Work Title HOME TO YOU" at bounding box center [410, 203] width 583 height 22
paste input "[PERSON_NAME]"
type input "[PERSON_NAME]"
paste input "[PERSON_NAME]"
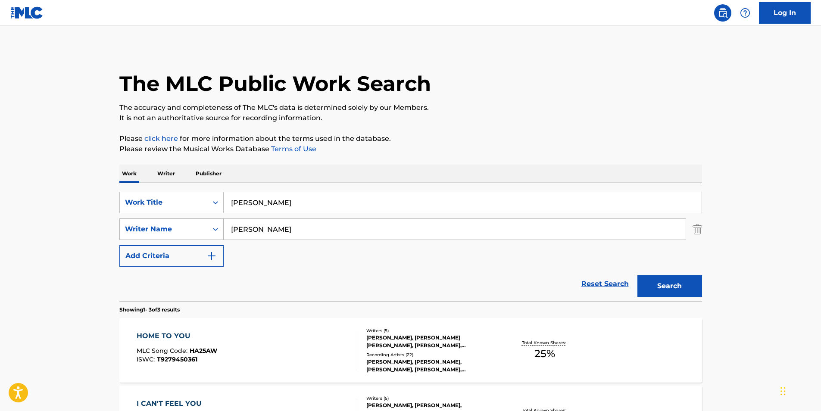
drag, startPoint x: 302, startPoint y: 230, endPoint x: 205, endPoint y: 230, distance: 97.0
click at [205, 230] on div "SearchWithCriteriacf23d1c4-376f-4bcb-80fc-038175116e7b Writer Name [PERSON_NAME]" at bounding box center [410, 229] width 583 height 22
type input "[PERSON_NAME]"
click at [660, 286] on button "Search" at bounding box center [669, 286] width 65 height 22
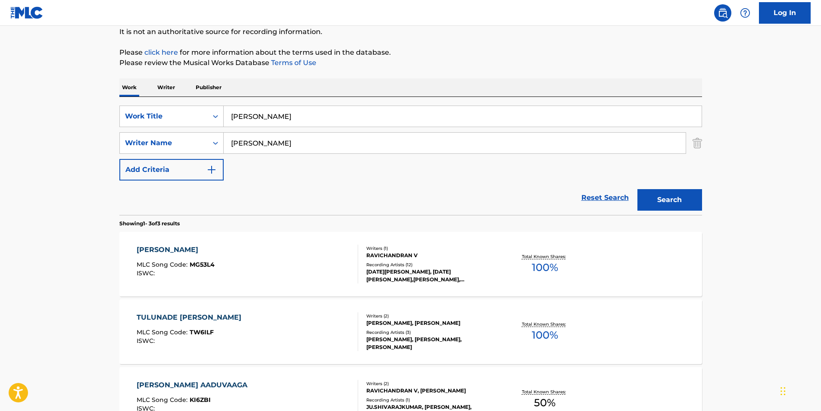
scroll to position [129, 0]
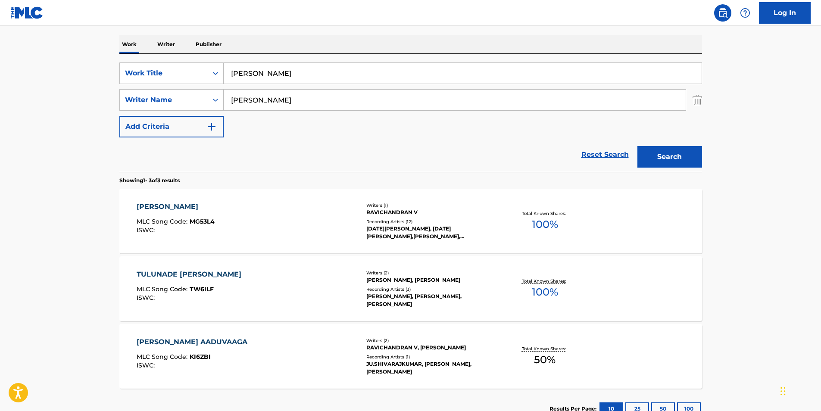
click at [226, 216] on div "[PERSON_NAME] MLC Song Code : MG53L4 ISWC :" at bounding box center [248, 221] width 222 height 39
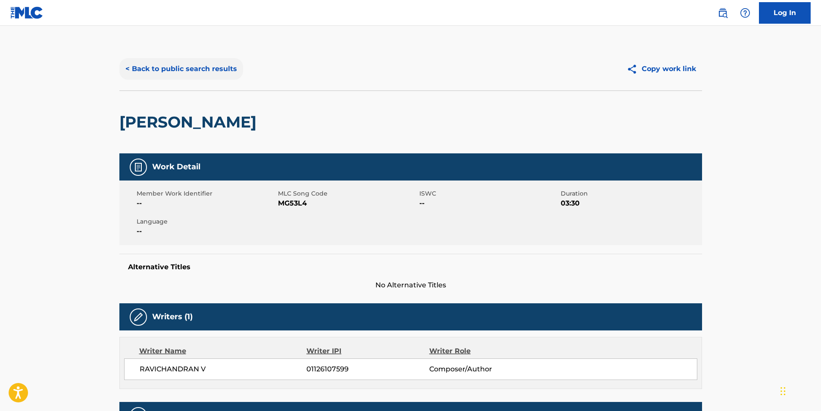
click at [139, 72] on button "< Back to public search results" at bounding box center [181, 69] width 124 height 22
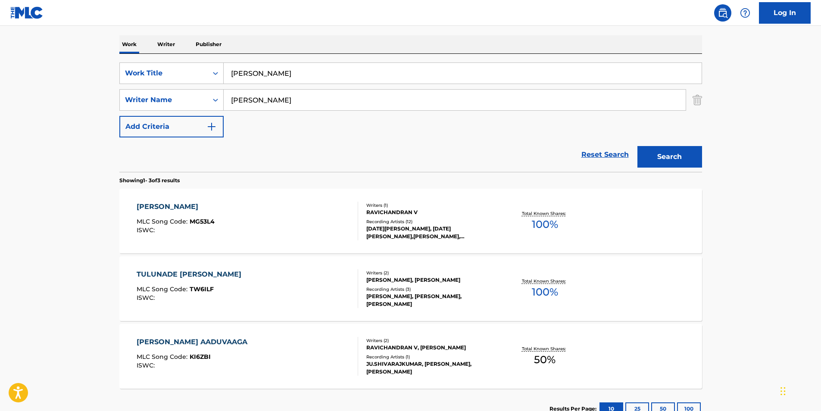
scroll to position [193, 0]
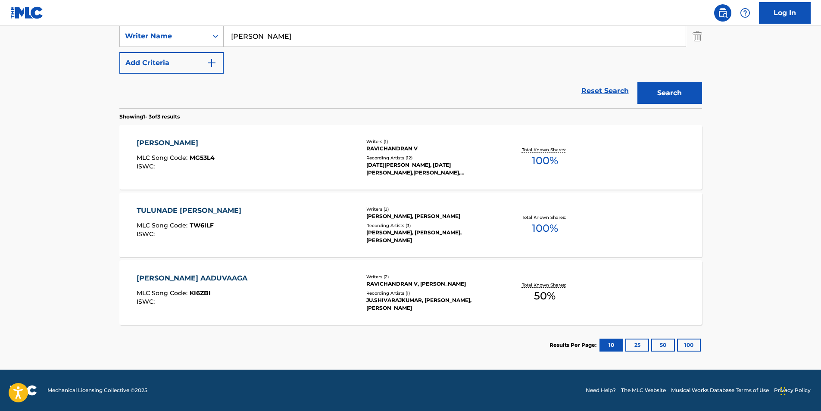
click at [222, 153] on div "[PERSON_NAME] MLC Song Code : MG53L4 ISWC :" at bounding box center [248, 157] width 222 height 39
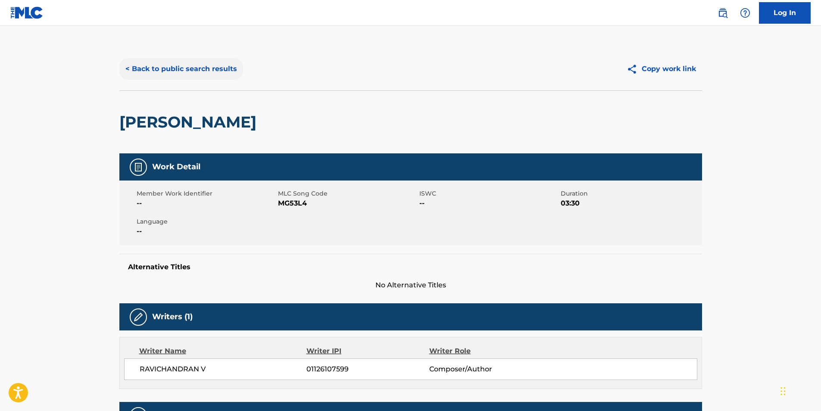
click at [225, 74] on button "< Back to public search results" at bounding box center [181, 69] width 124 height 22
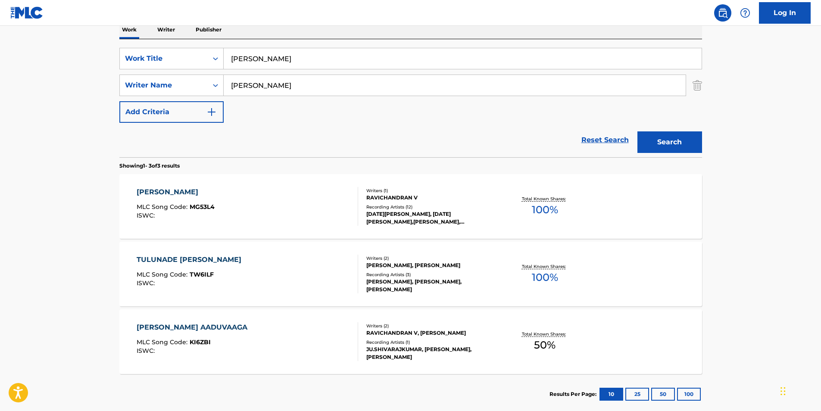
click at [160, 220] on div "[PERSON_NAME] MLC Song Code : MG53L4 ISWC :" at bounding box center [176, 206] width 78 height 39
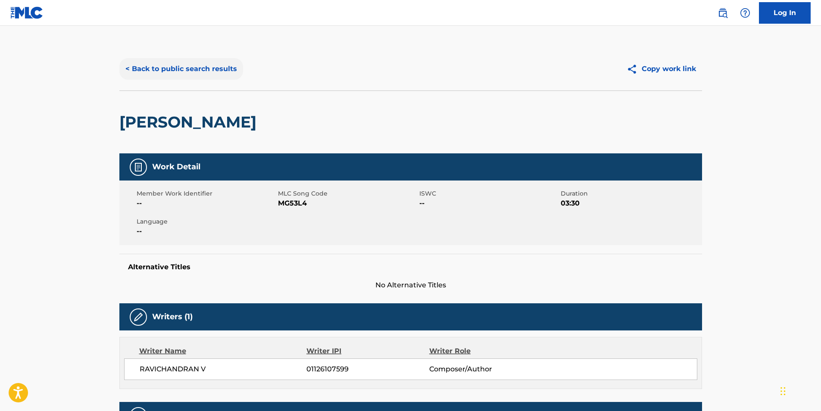
click at [167, 77] on button "< Back to public search results" at bounding box center [181, 69] width 124 height 22
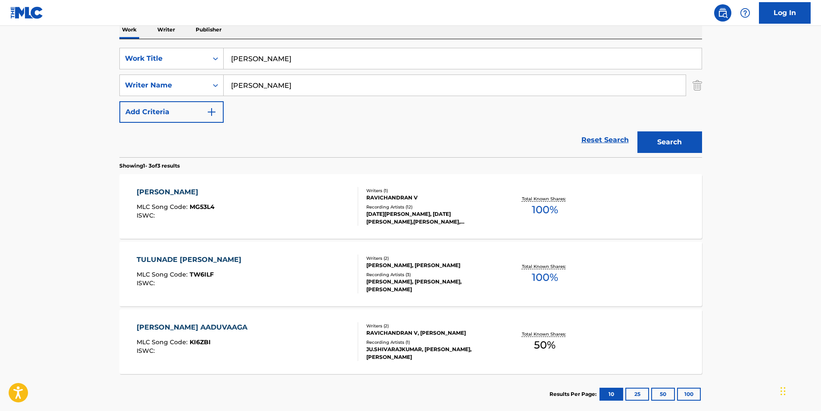
drag, startPoint x: 296, startPoint y: 58, endPoint x: 83, endPoint y: 83, distance: 213.9
click at [85, 82] on main "The MLC Public Work Search The accuracy and completeness of The MLC's data is d…" at bounding box center [410, 150] width 821 height 537
paste input "Coming Outside"
type input "Coming Outside"
paste input "Onyx"
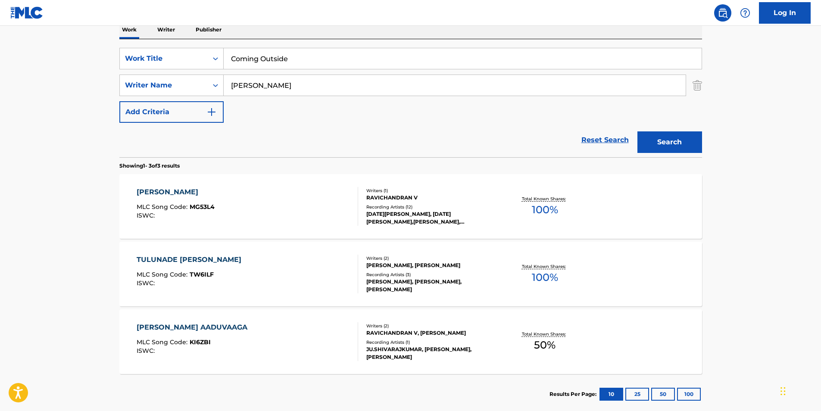
drag, startPoint x: 326, startPoint y: 95, endPoint x: 216, endPoint y: 98, distance: 109.5
click at [197, 98] on div "SearchWithCriteriaa699a264-7f7b-4b3f-b2e9-77c76aedec0b Work Title Coming Outsid…" at bounding box center [410, 85] width 583 height 75
click at [656, 138] on button "Search" at bounding box center [669, 142] width 65 height 22
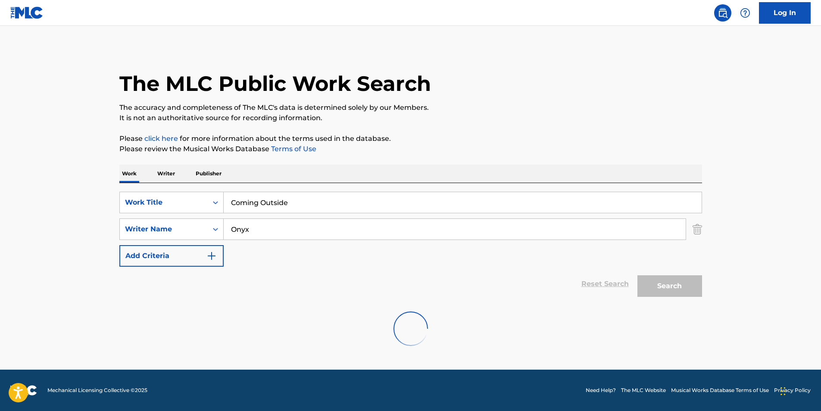
scroll to position [0, 0]
paste input "[PERSON_NAME]"
drag, startPoint x: 297, startPoint y: 231, endPoint x: 217, endPoint y: 243, distance: 81.1
click at [187, 246] on div "SearchWithCriteriaa699a264-7f7b-4b3f-b2e9-77c76aedec0b Work Title Coming Outsid…" at bounding box center [410, 229] width 583 height 75
click at [663, 286] on button "Search" at bounding box center [669, 286] width 65 height 22
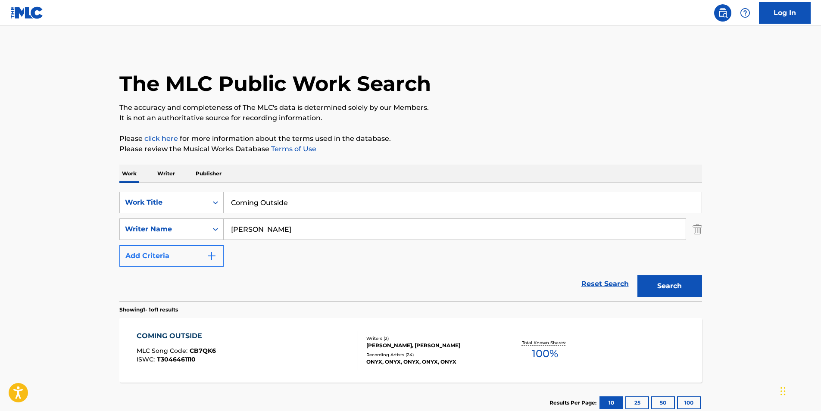
drag, startPoint x: 270, startPoint y: 233, endPoint x: 186, endPoint y: 248, distance: 85.0
click at [190, 246] on div "SearchWithCriteriaa699a264-7f7b-4b3f-b2e9-77c76aedec0b Work Title Coming Outsid…" at bounding box center [410, 229] width 583 height 75
paste input "[PERSON_NAME]"
type input "[PERSON_NAME]"
click at [655, 276] on button "Search" at bounding box center [669, 286] width 65 height 22
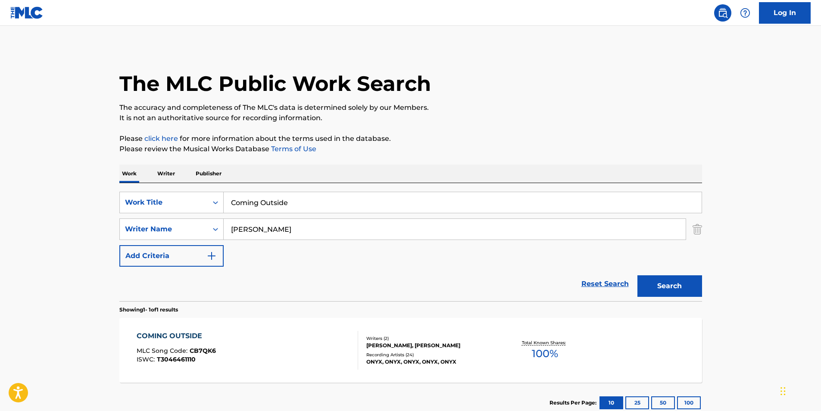
click at [218, 367] on div "COMING OUTSIDE MLC Song Code : CB7QK6 ISWC : T3046461110" at bounding box center [248, 350] width 222 height 39
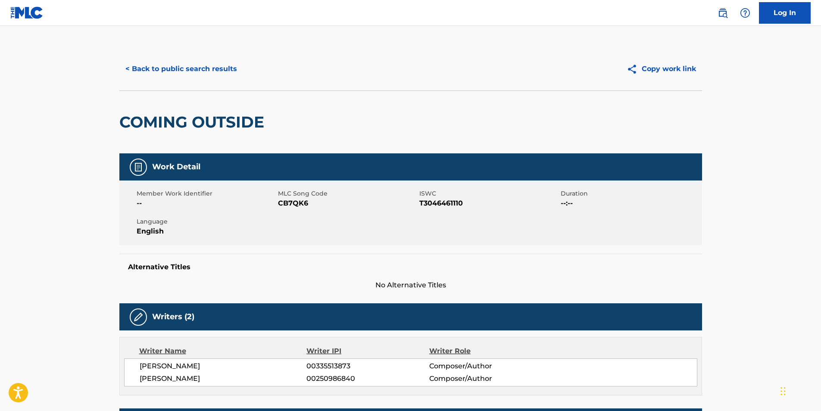
click at [290, 205] on span "CB7QK6" at bounding box center [347, 203] width 139 height 10
copy span "CB7QK6"
